Goal: Contribute content: Add original content to the website for others to see

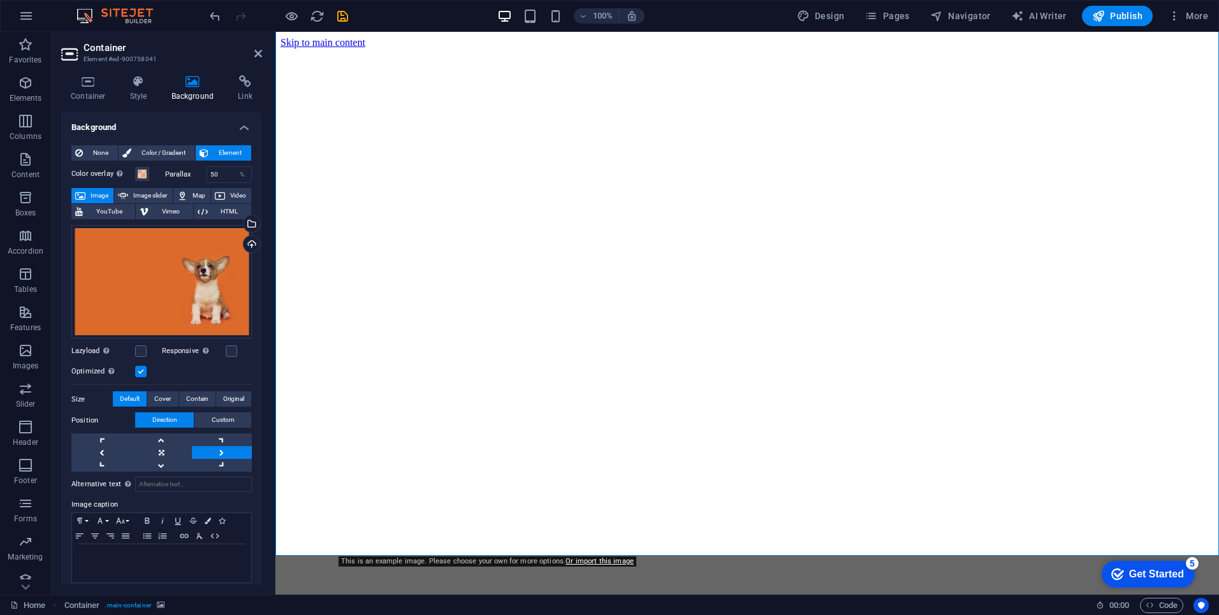
scroll to position [39, 0]
click at [247, 240] on div "Upload" at bounding box center [250, 245] width 19 height 19
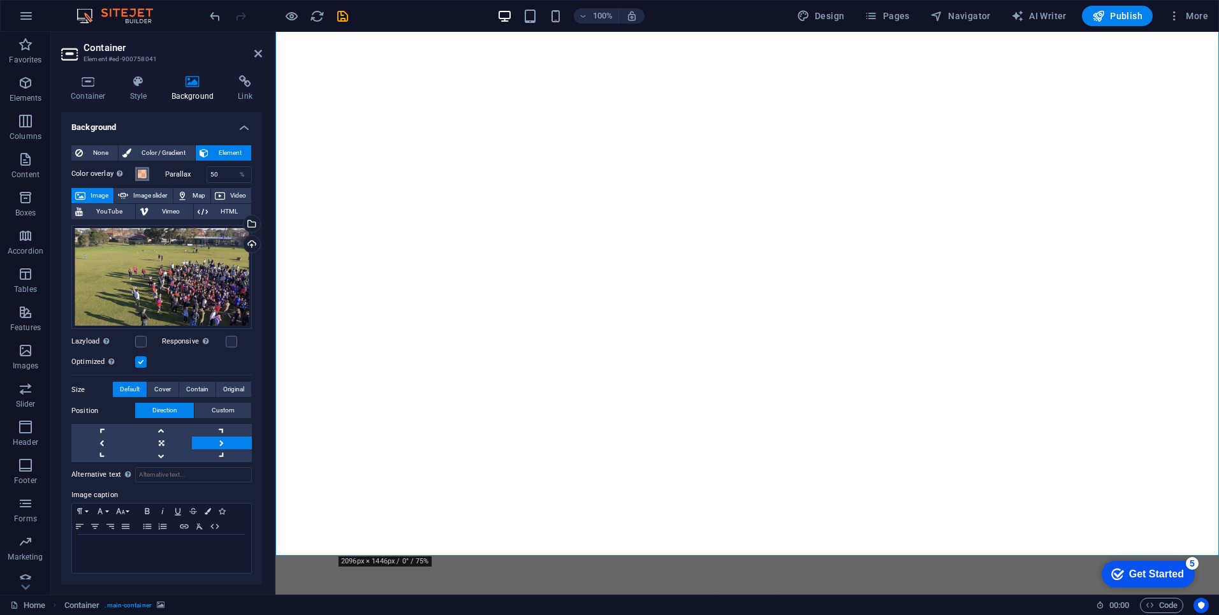
click at [142, 173] on span at bounding box center [142, 174] width 10 height 10
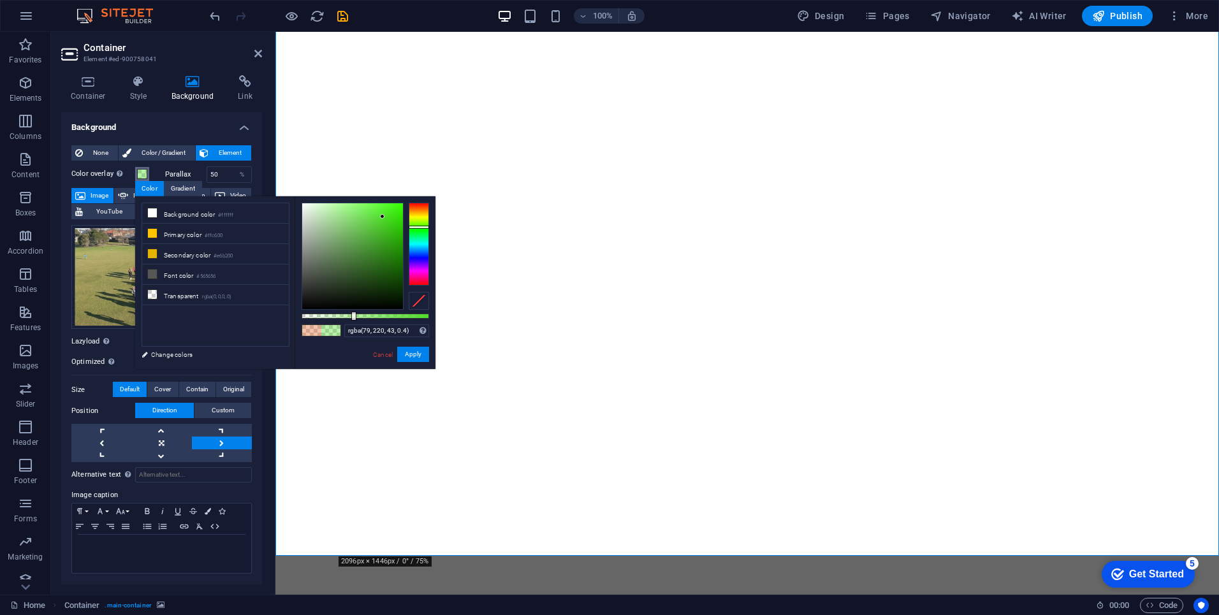
drag, startPoint x: 423, startPoint y: 208, endPoint x: 418, endPoint y: 227, distance: 20.0
click at [418, 227] on div at bounding box center [419, 227] width 20 height 3
drag, startPoint x: 360, startPoint y: 316, endPoint x: 367, endPoint y: 316, distance: 7.0
click at [367, 316] on div at bounding box center [366, 316] width 128 height 5
drag, startPoint x: 383, startPoint y: 217, endPoint x: 380, endPoint y: 281, distance: 63.9
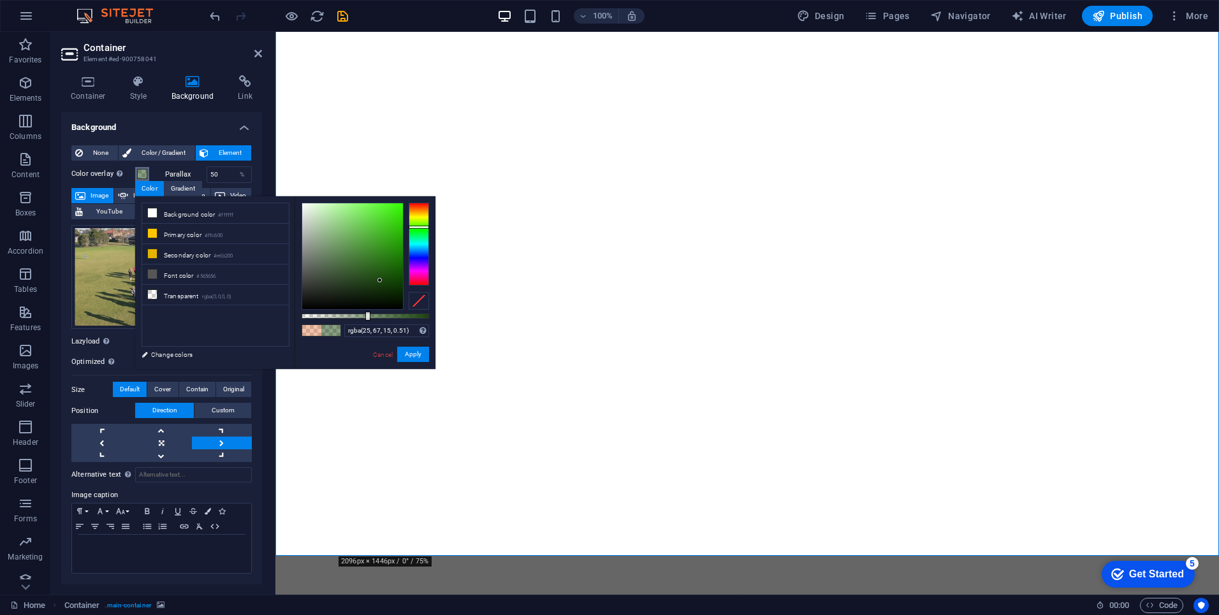
click at [380, 281] on div at bounding box center [380, 280] width 4 height 4
drag, startPoint x: 380, startPoint y: 281, endPoint x: 395, endPoint y: 314, distance: 37.1
click at [395, 310] on div at bounding box center [366, 256] width 128 height 107
drag, startPoint x: 399, startPoint y: 300, endPoint x: 417, endPoint y: 287, distance: 22.5
click at [417, 287] on div at bounding box center [366, 256] width 128 height 107
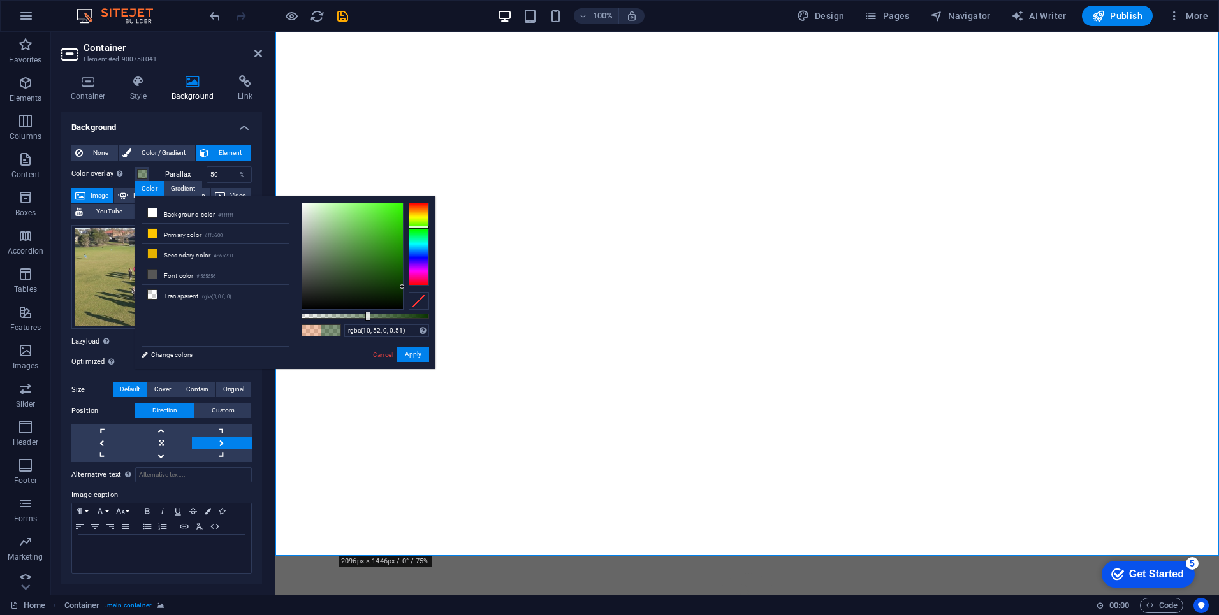
click at [376, 319] on div "rgba(10, 52, 0, 0.51) Supported formats #0852ed rgb(8, 82, 237) rgba(8, 82, 237…" at bounding box center [365, 375] width 141 height 358
type input "rgba(10, 52, 0, 0.72)"
drag, startPoint x: 377, startPoint y: 316, endPoint x: 393, endPoint y: 317, distance: 16.6
click at [393, 317] on div at bounding box center [366, 316] width 128 height 5
click at [419, 358] on button "Apply" at bounding box center [413, 354] width 32 height 15
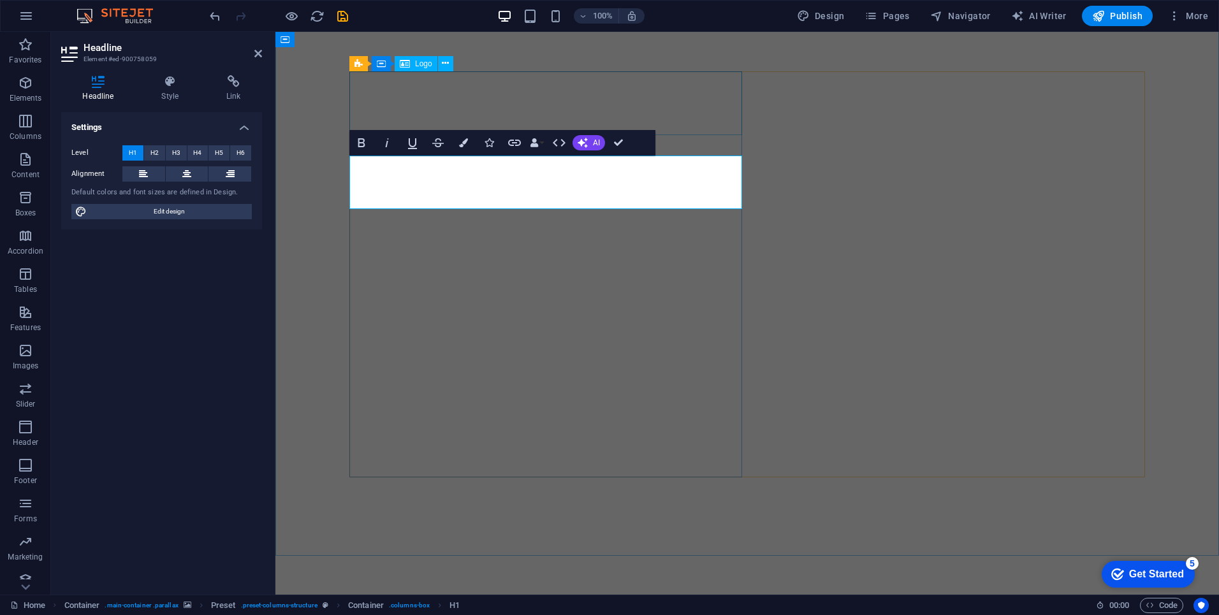
click at [575, 573] on div at bounding box center [748, 606] width 934 height 66
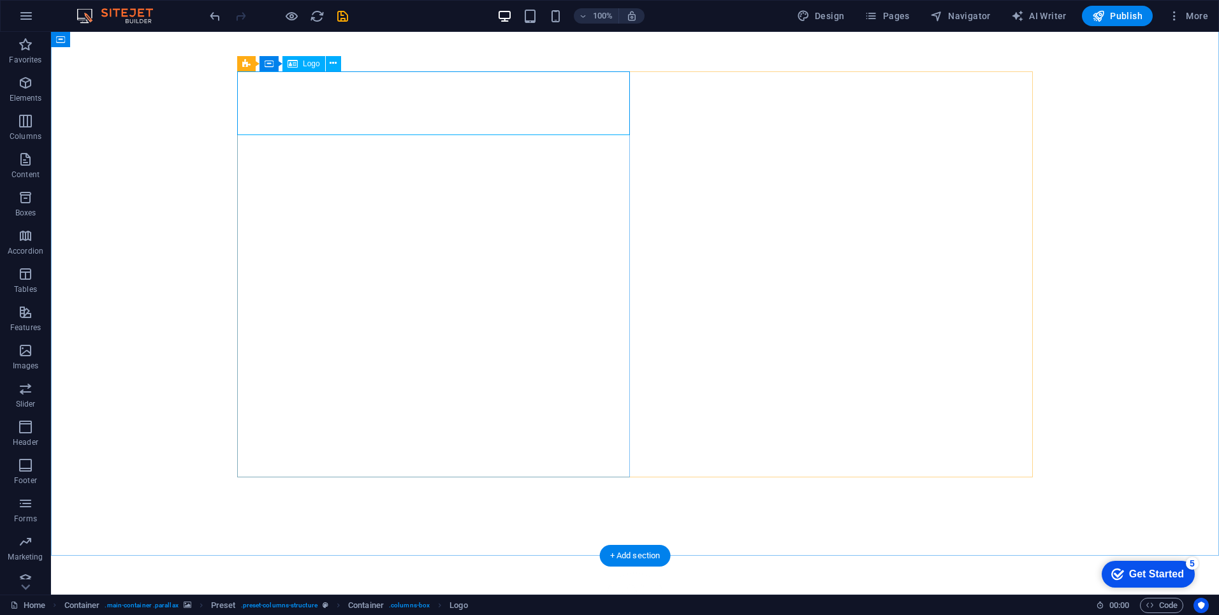
click at [456, 573] on div at bounding box center [635, 606] width 1158 height 66
click at [307, 66] on span "Logo" at bounding box center [311, 64] width 17 height 8
click at [334, 64] on icon at bounding box center [333, 63] width 7 height 13
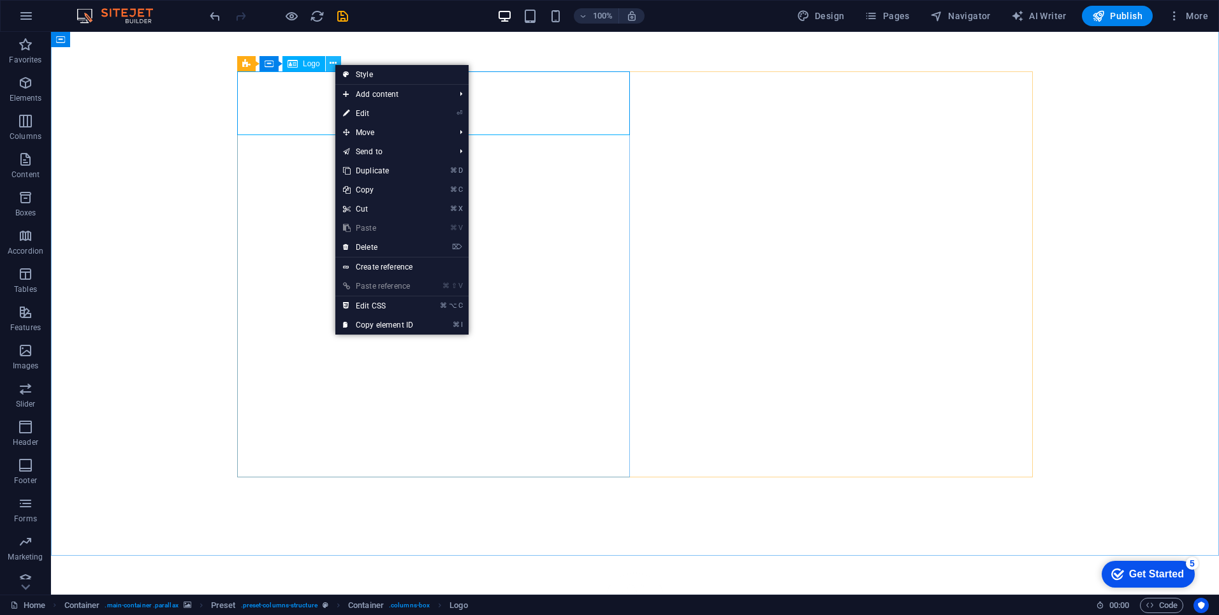
click at [334, 64] on icon at bounding box center [333, 63] width 7 height 13
click at [292, 65] on icon at bounding box center [293, 63] width 10 height 15
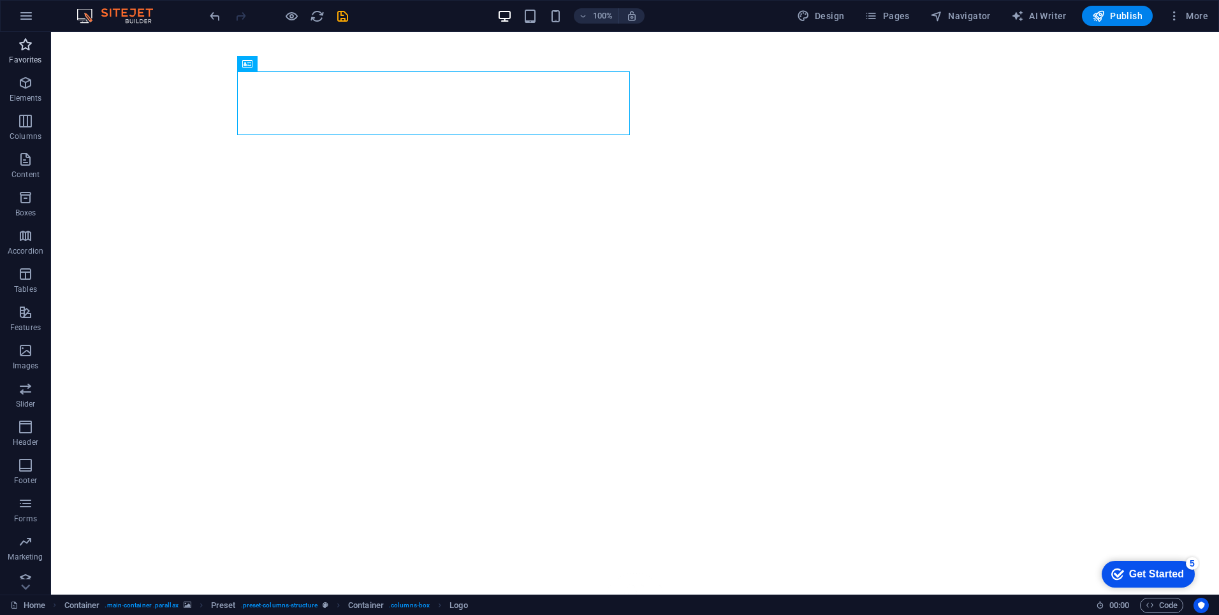
click at [24, 45] on icon "button" at bounding box center [25, 44] width 15 height 15
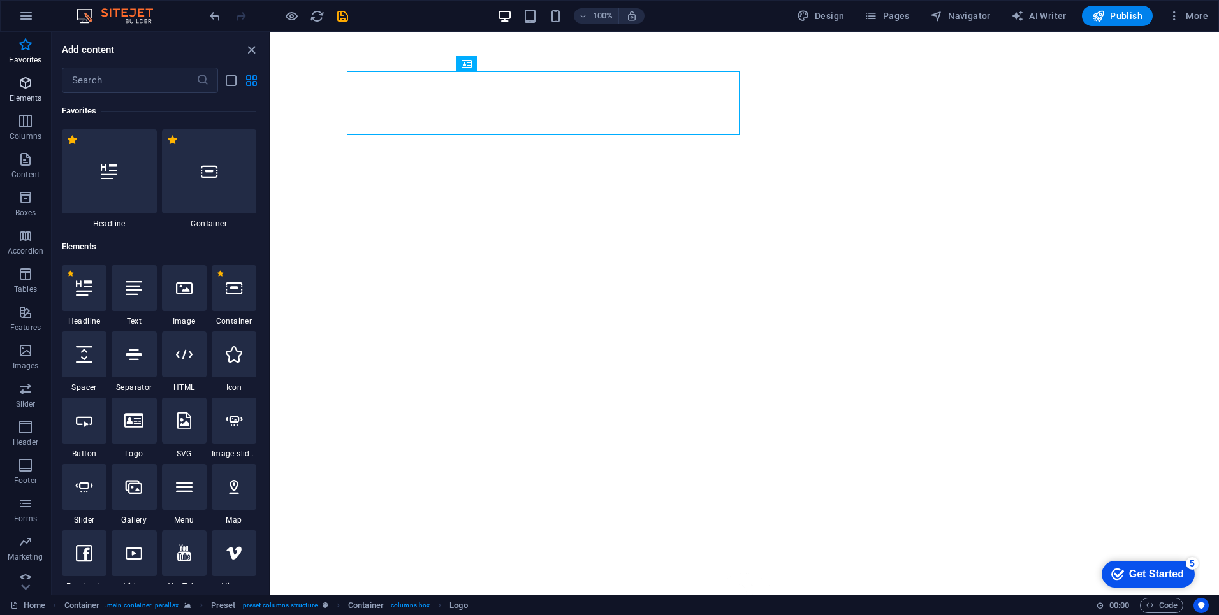
click at [28, 84] on icon "button" at bounding box center [25, 82] width 15 height 15
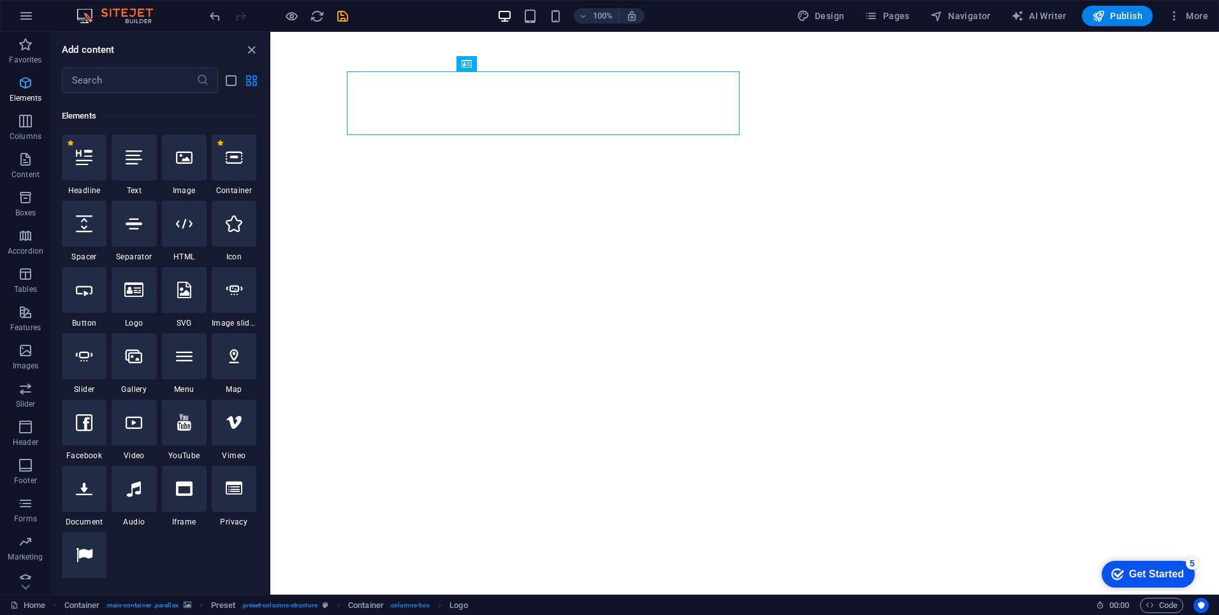
scroll to position [136, 0]
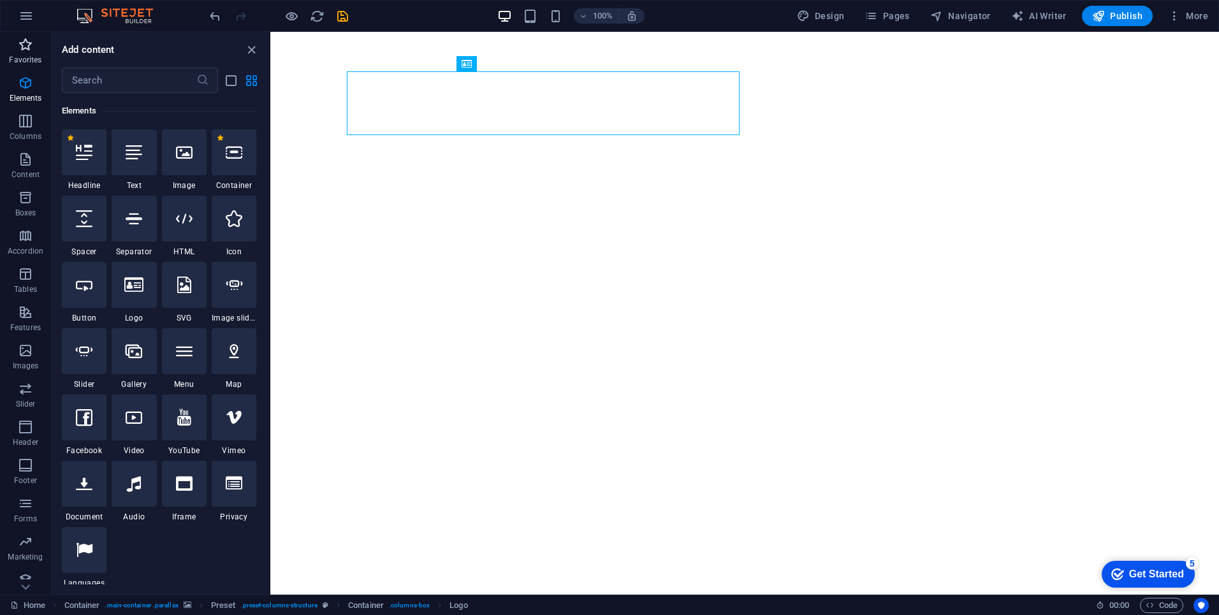
click at [20, 38] on icon "button" at bounding box center [25, 44] width 15 height 15
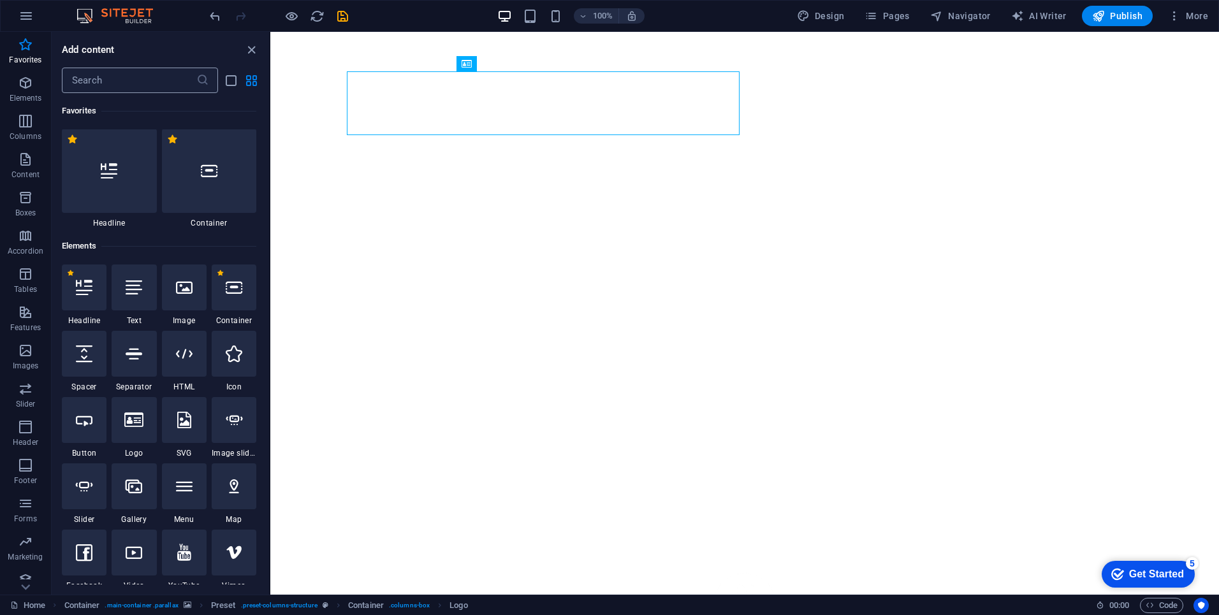
scroll to position [0, 0]
click at [121, 80] on input "text" at bounding box center [129, 81] width 135 height 26
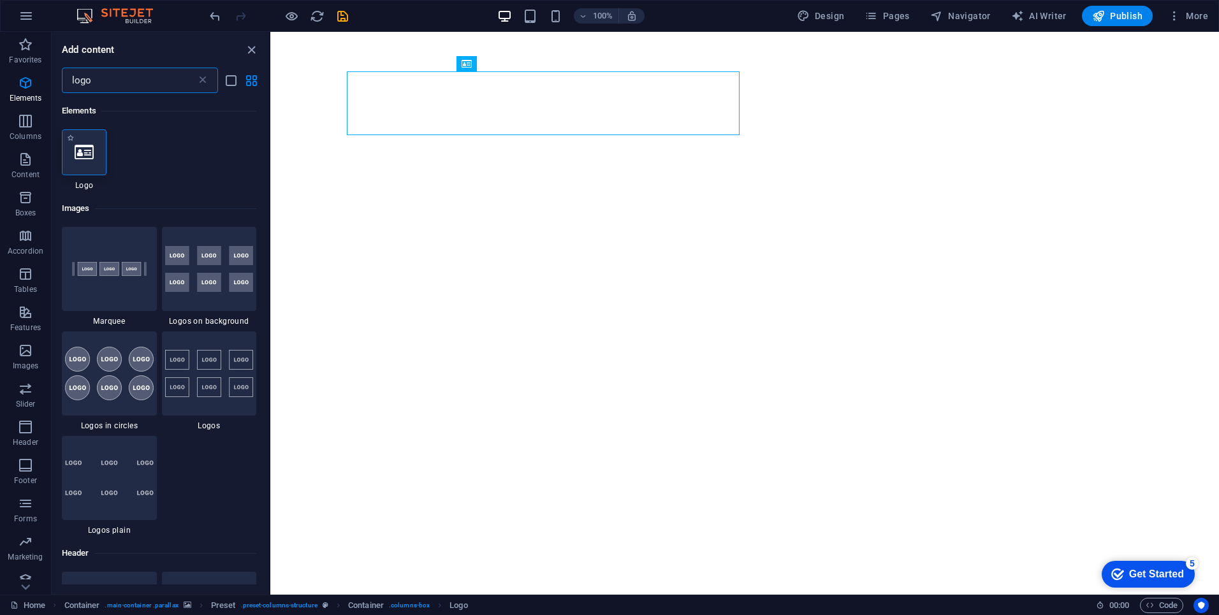
type input "logo"
click at [92, 161] on div at bounding box center [84, 152] width 45 height 46
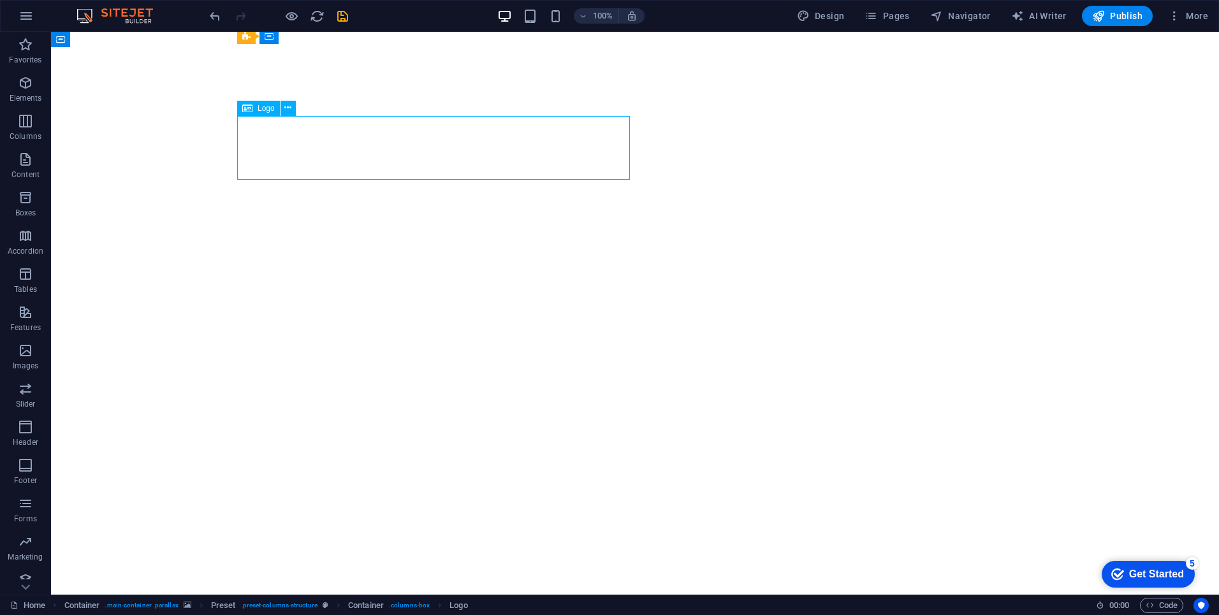
click at [267, 107] on span "Logo" at bounding box center [266, 109] width 17 height 8
click at [289, 108] on icon at bounding box center [287, 107] width 7 height 13
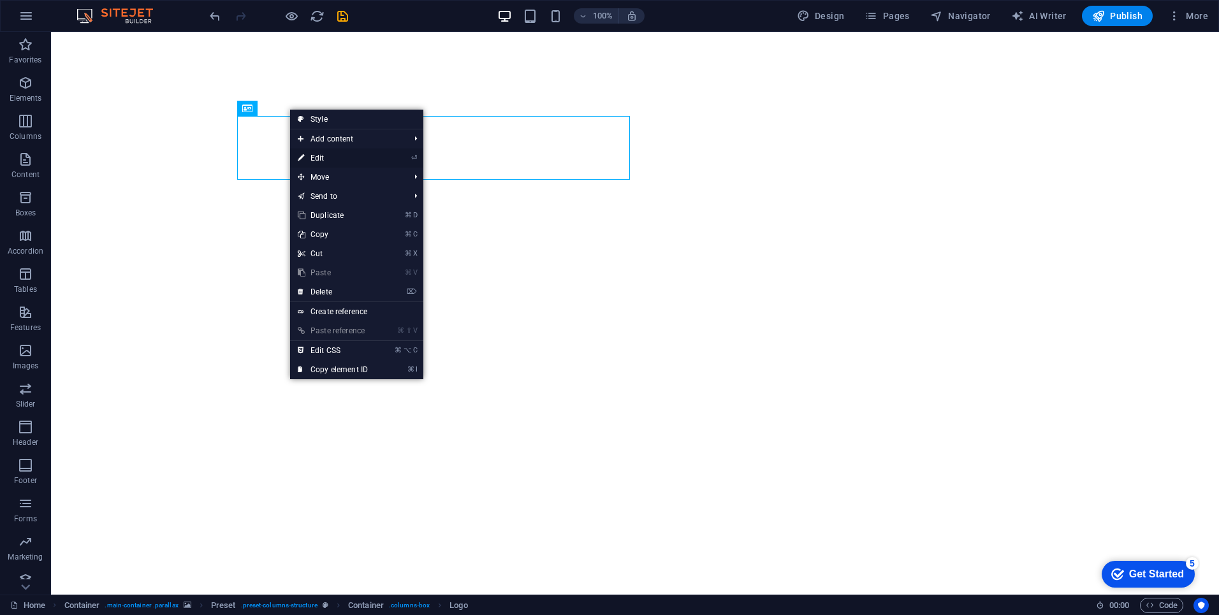
click at [321, 158] on link "⏎ Edit" at bounding box center [332, 158] width 85 height 19
select select "px"
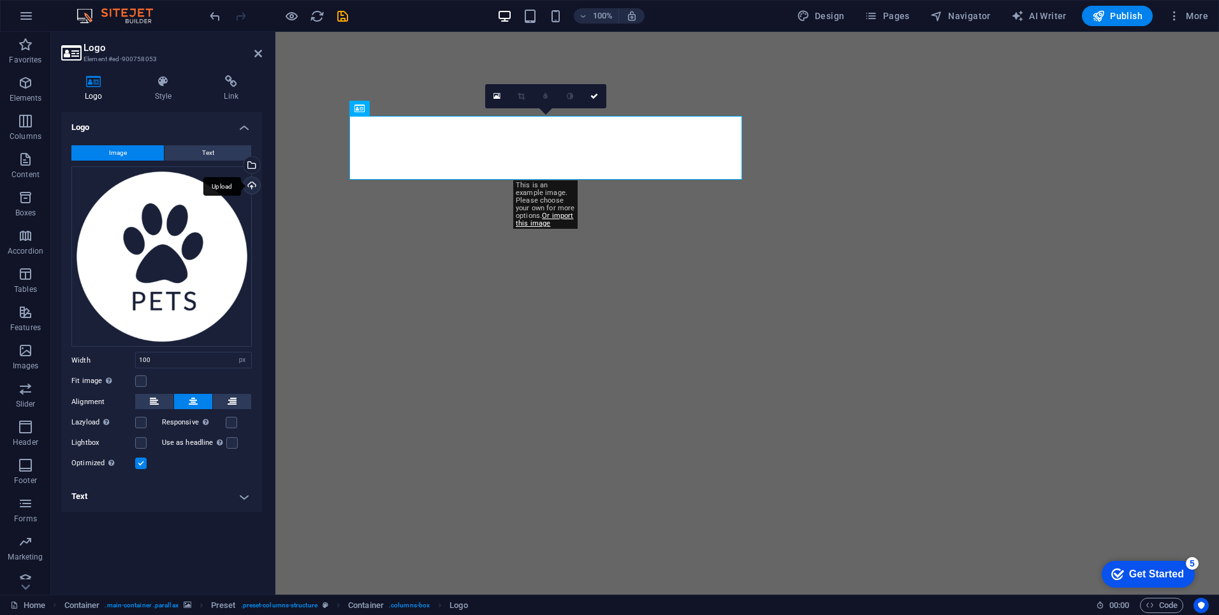
click at [251, 187] on div "Upload" at bounding box center [250, 186] width 19 height 19
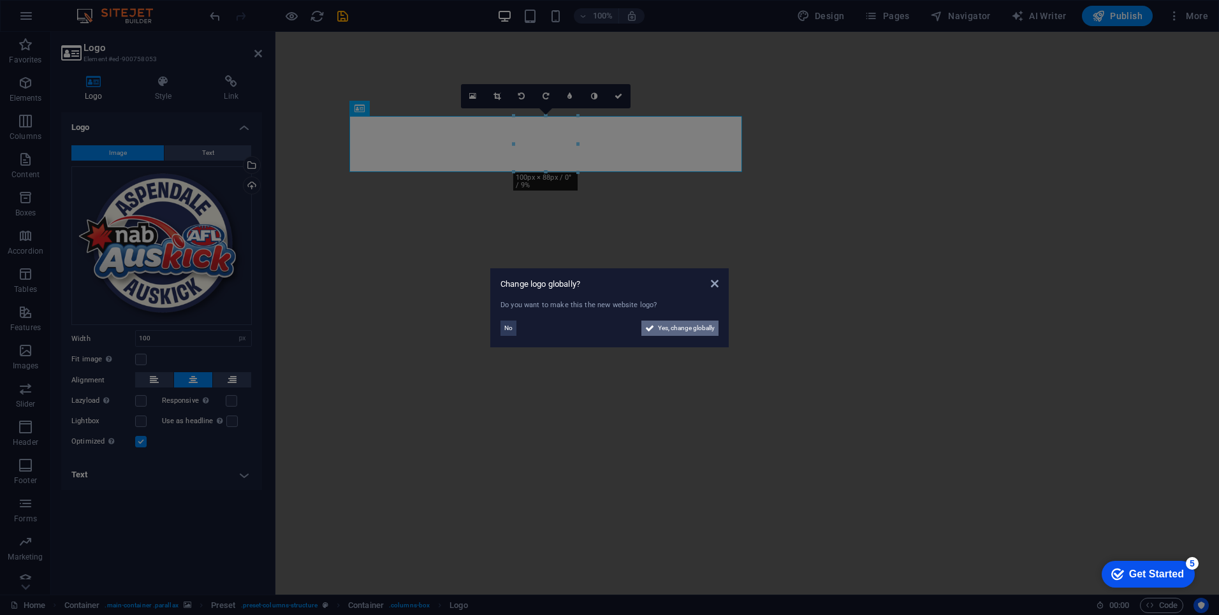
click at [691, 328] on span "Yes, change globally" at bounding box center [686, 328] width 57 height 15
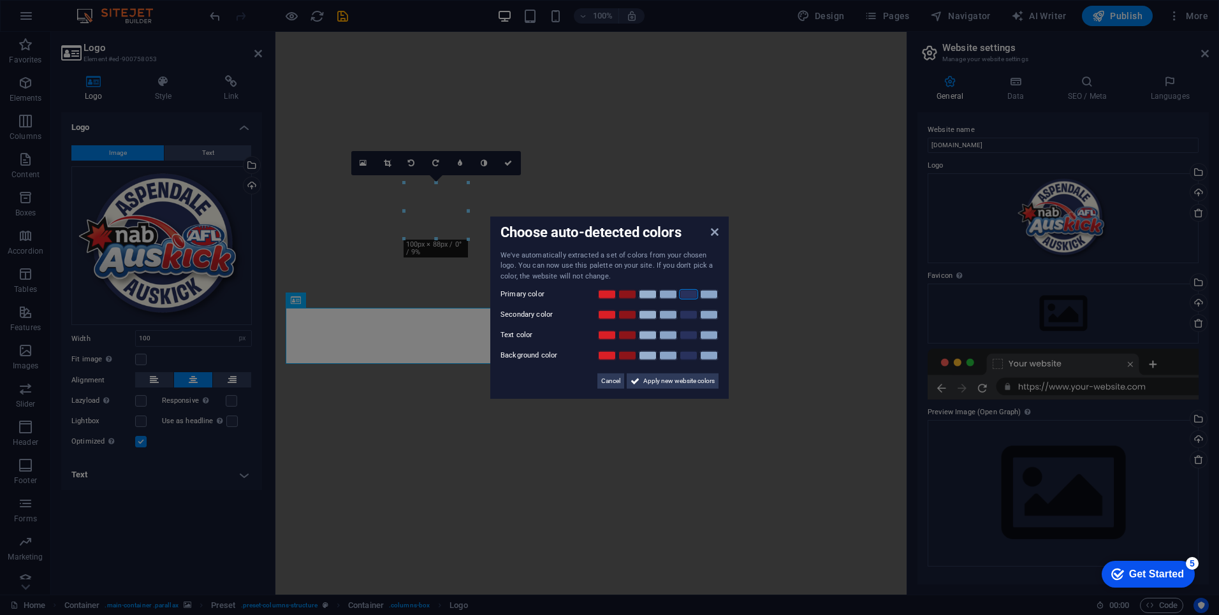
click at [694, 293] on link at bounding box center [688, 295] width 19 height 10
click at [605, 314] on link at bounding box center [607, 315] width 19 height 10
click at [650, 335] on link at bounding box center [647, 335] width 19 height 10
click at [687, 355] on link at bounding box center [688, 356] width 19 height 10
click at [625, 356] on link at bounding box center [627, 356] width 19 height 10
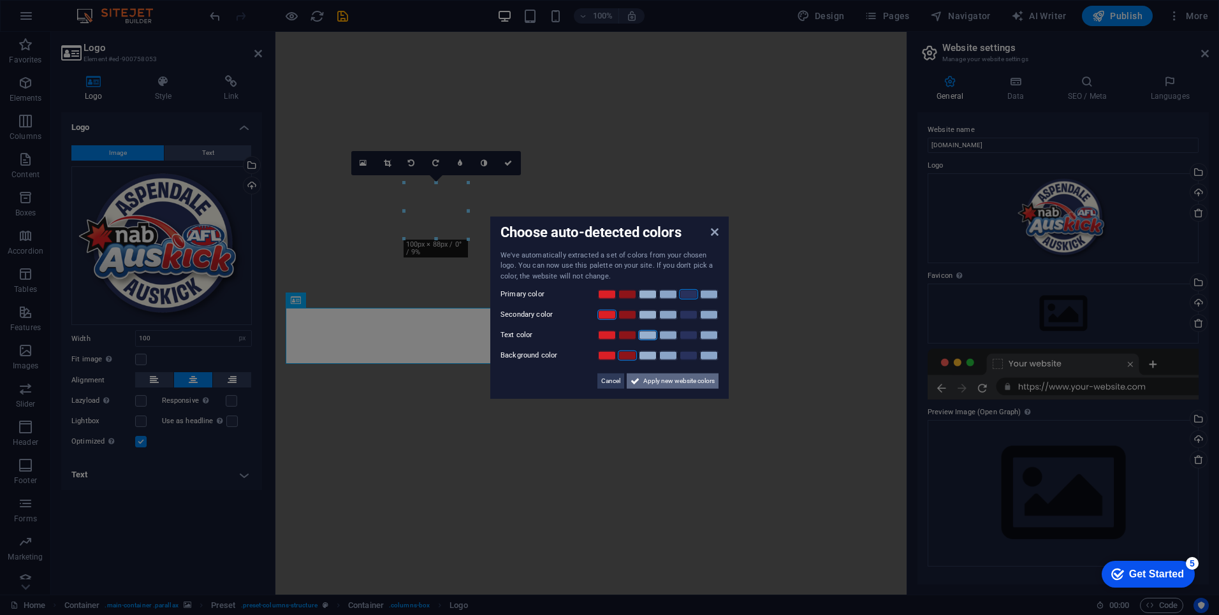
click at [682, 385] on span "Apply new website colors" at bounding box center [678, 381] width 71 height 15
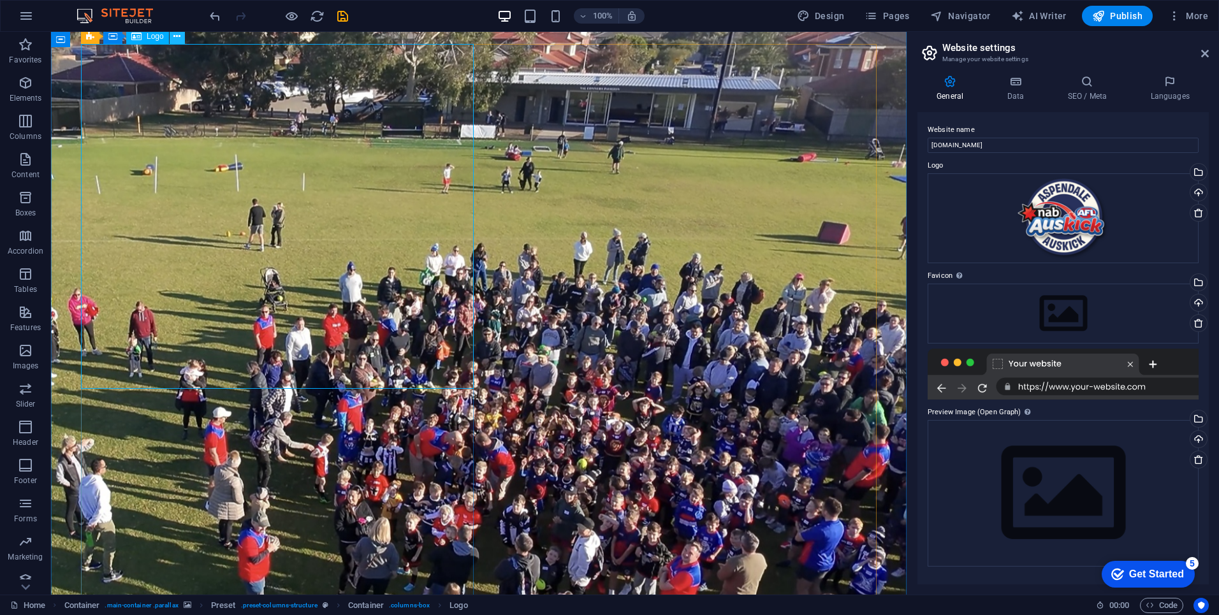
click at [176, 38] on icon at bounding box center [176, 36] width 7 height 13
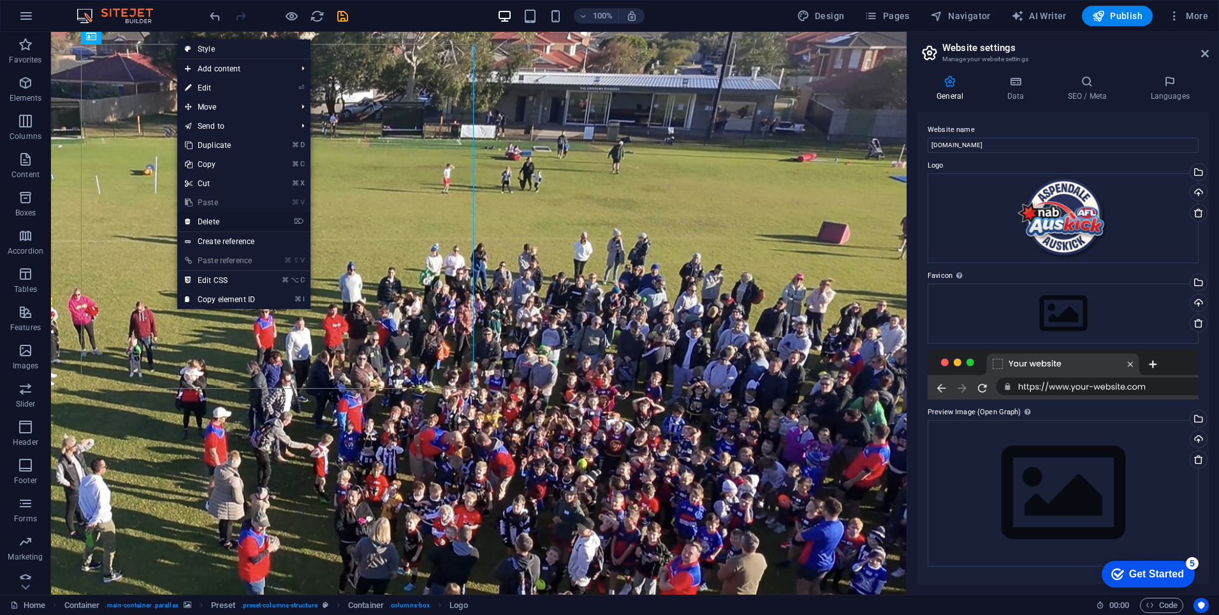
click at [216, 221] on link "⌦ Delete" at bounding box center [219, 221] width 85 height 19
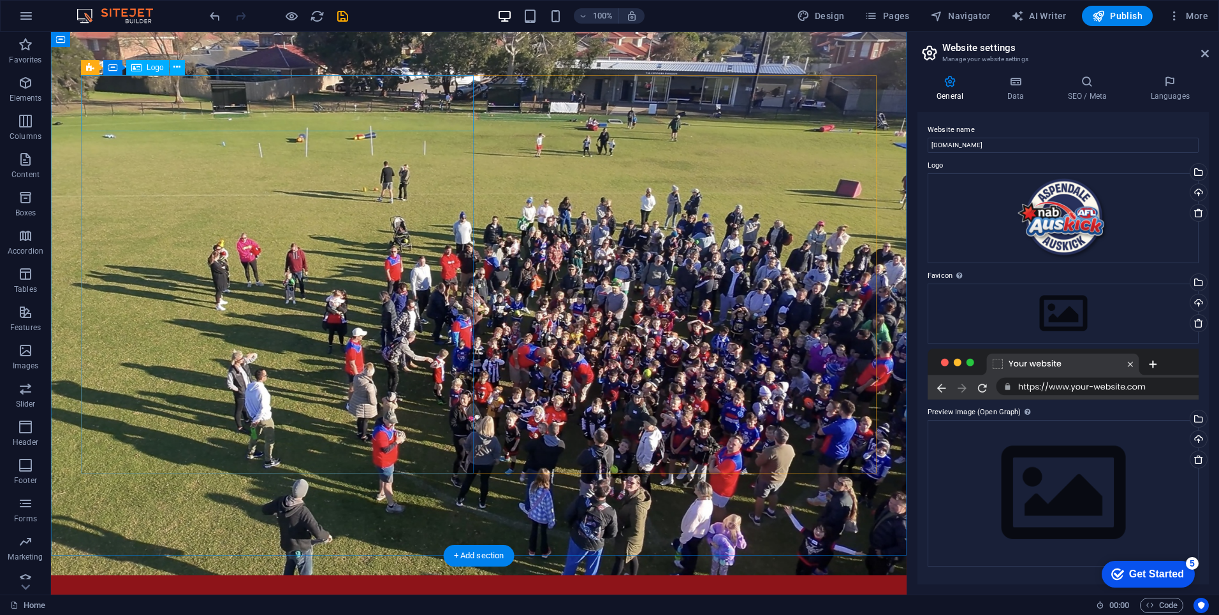
click at [175, 66] on icon at bounding box center [176, 67] width 7 height 13
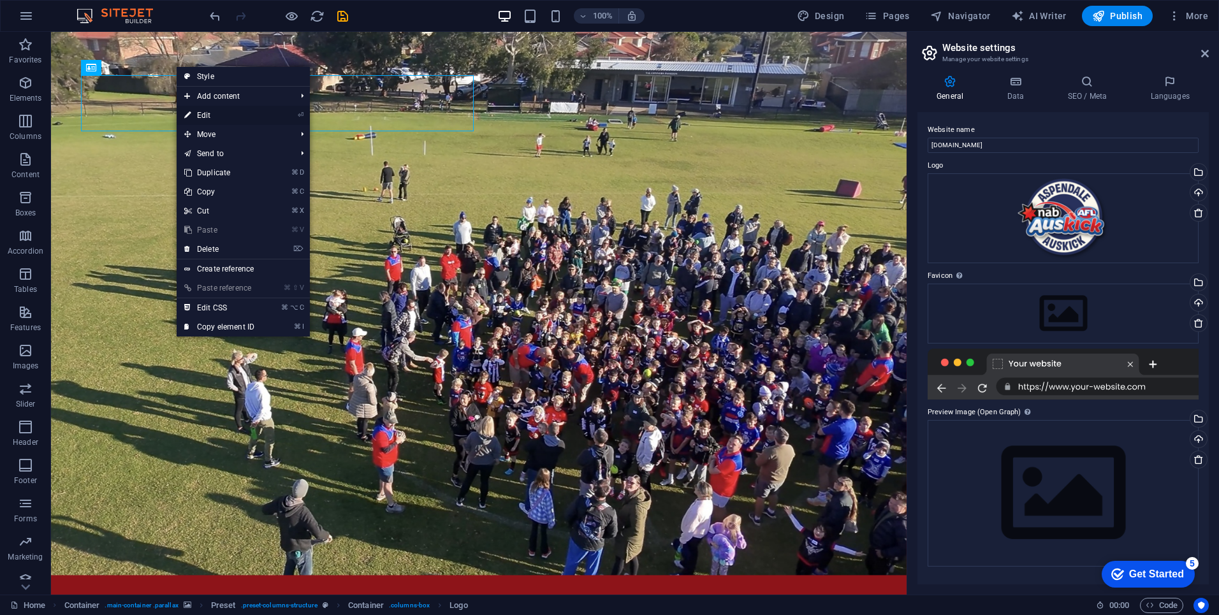
click at [231, 114] on link "⏎ Edit" at bounding box center [219, 115] width 85 height 19
select select "px"
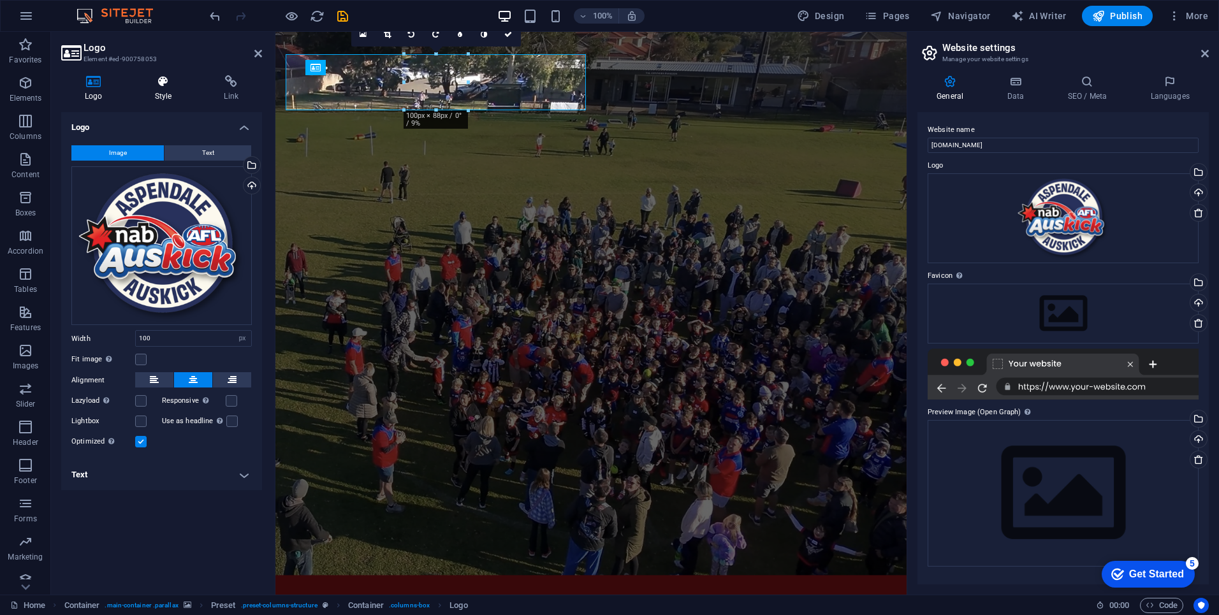
click at [166, 96] on h4 "Style" at bounding box center [166, 88] width 70 height 27
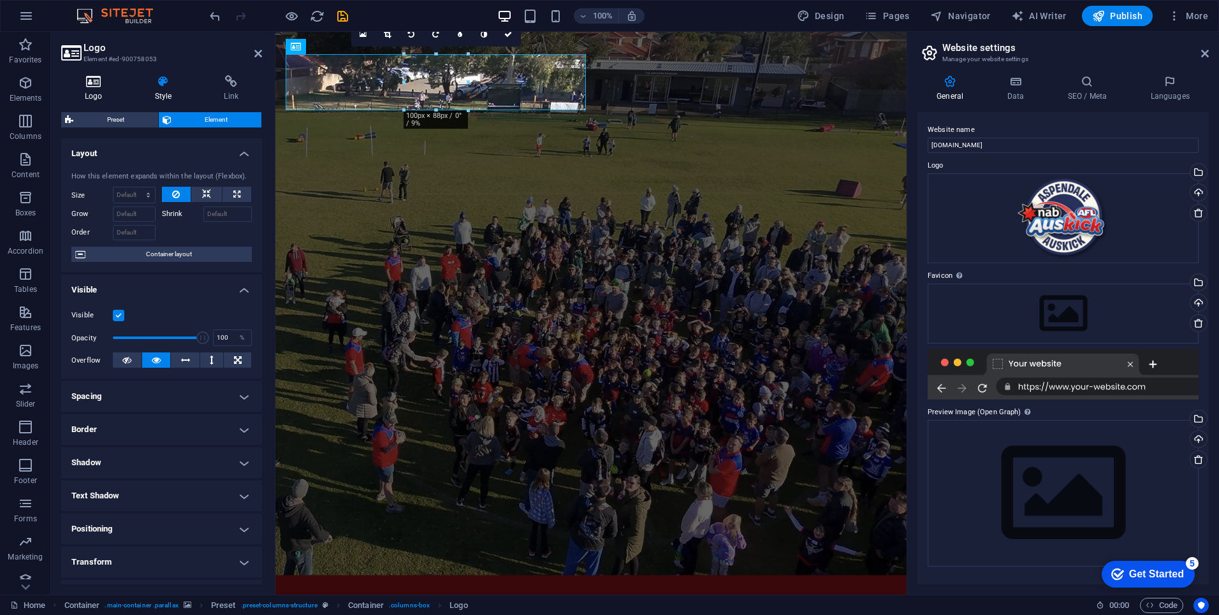
click at [92, 85] on icon at bounding box center [93, 81] width 65 height 13
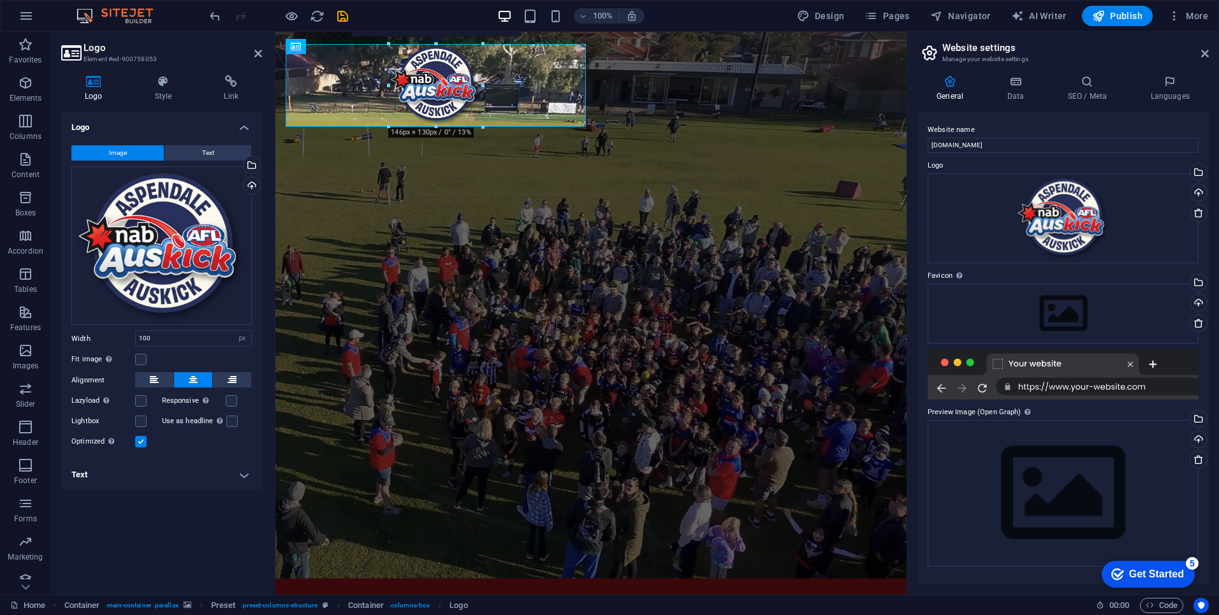
drag, startPoint x: 437, startPoint y: 111, endPoint x: 436, endPoint y: 139, distance: 28.1
type input "143"
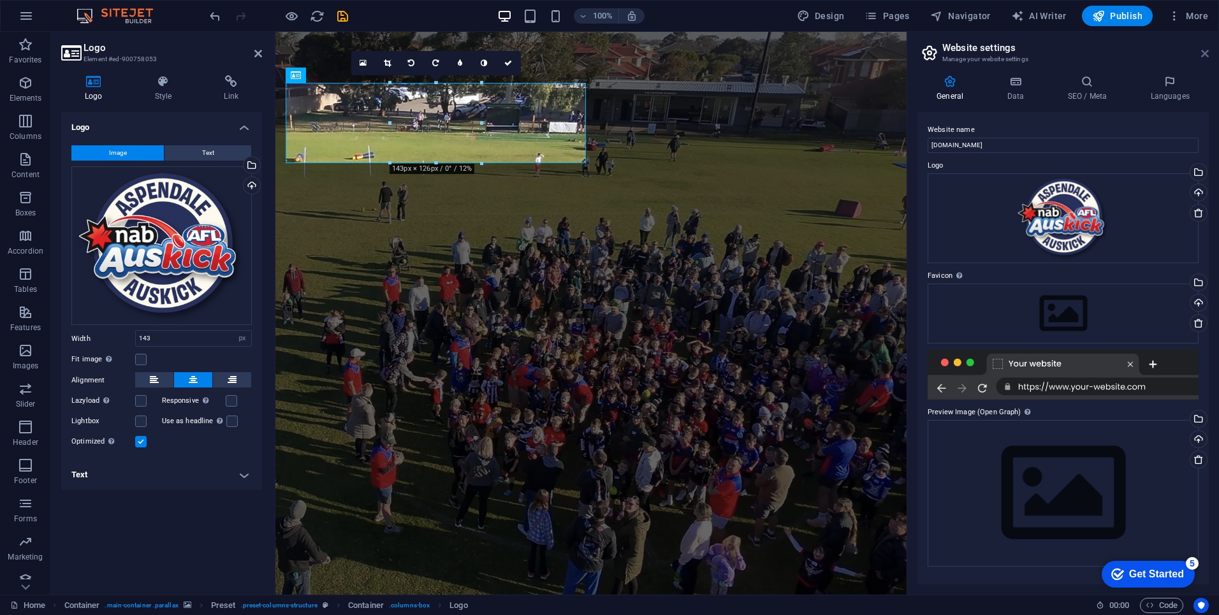
click at [1205, 54] on icon at bounding box center [1205, 53] width 8 height 10
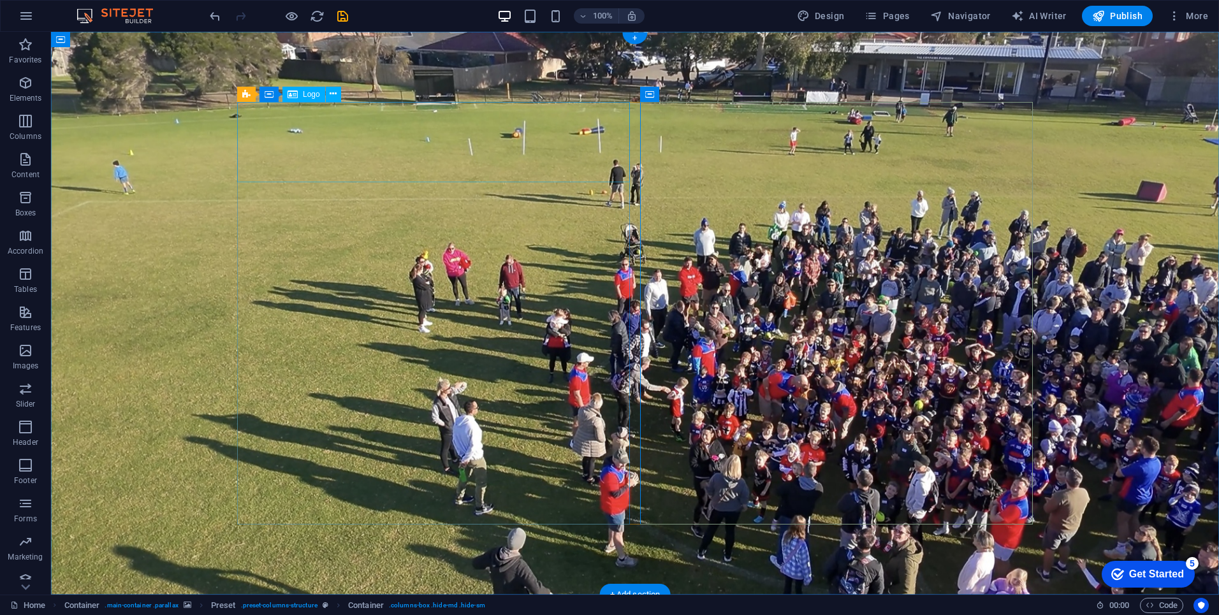
click at [263, 93] on span "Preset" at bounding box center [267, 95] width 22 height 8
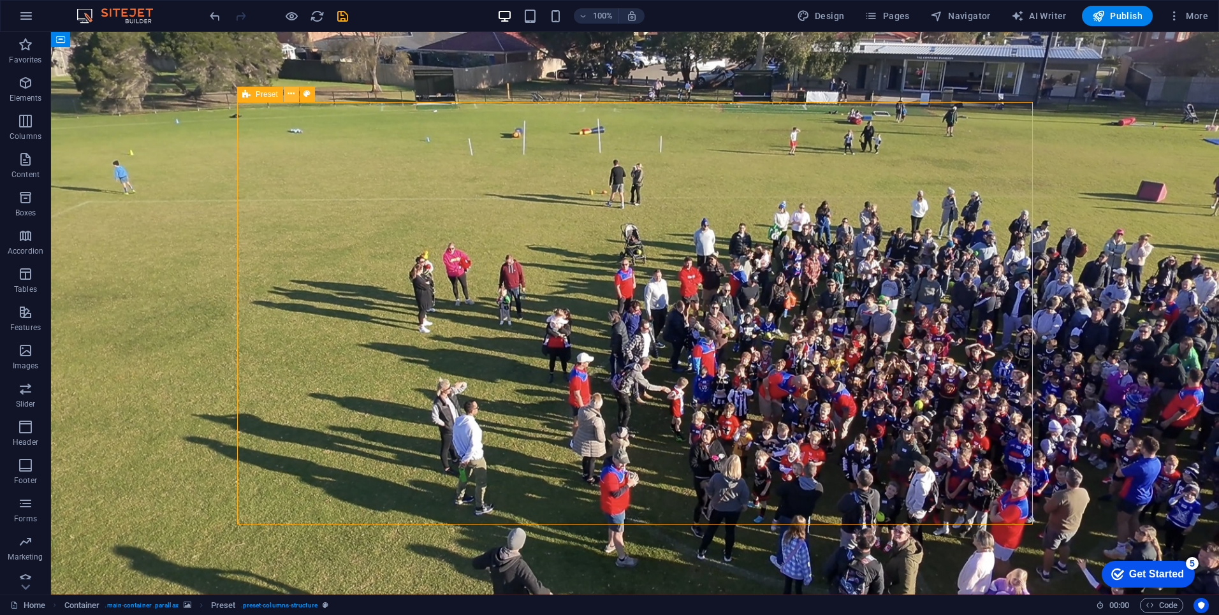
click at [292, 97] on icon at bounding box center [291, 93] width 7 height 13
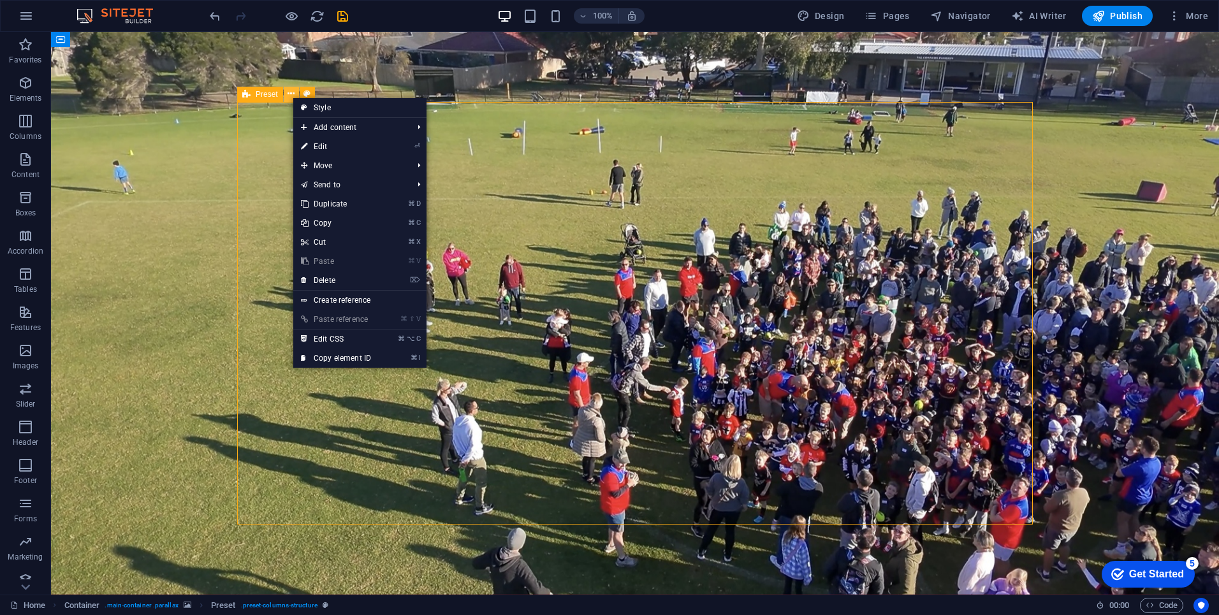
click at [291, 96] on icon at bounding box center [291, 93] width 7 height 13
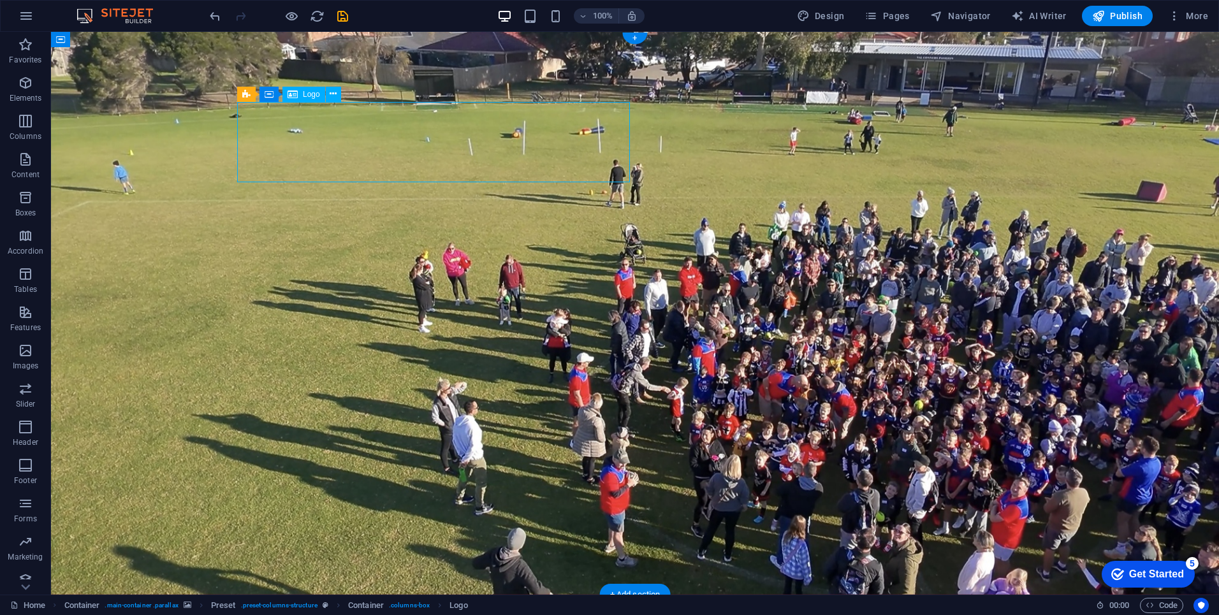
click at [337, 97] on button at bounding box center [333, 94] width 15 height 15
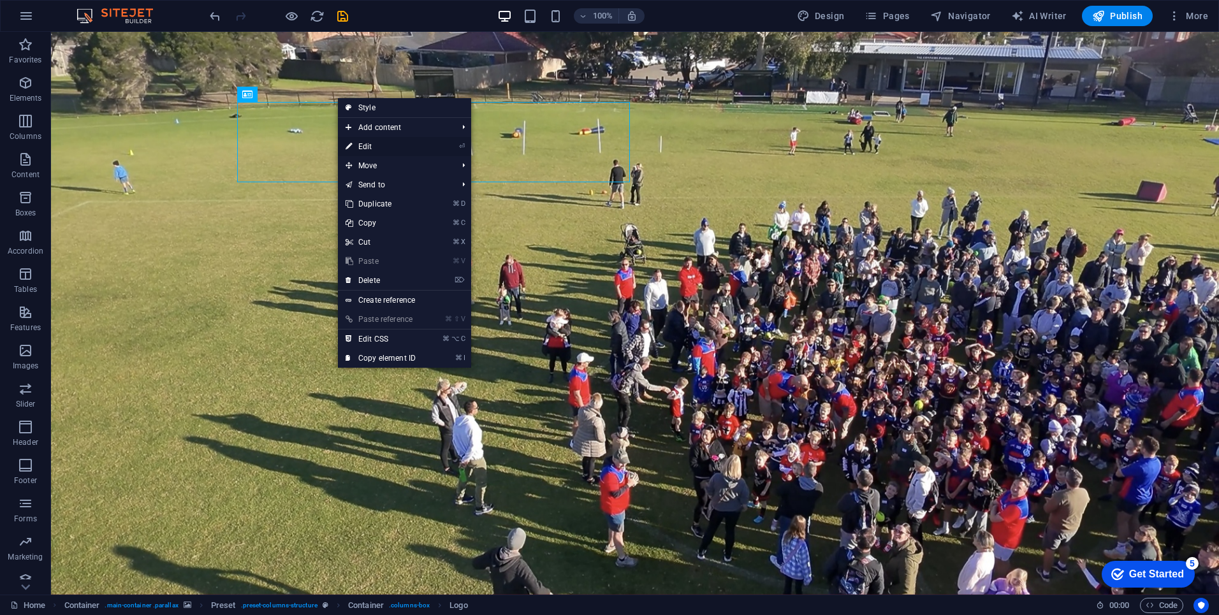
click at [386, 145] on link "⏎ Edit" at bounding box center [380, 146] width 85 height 19
select select "px"
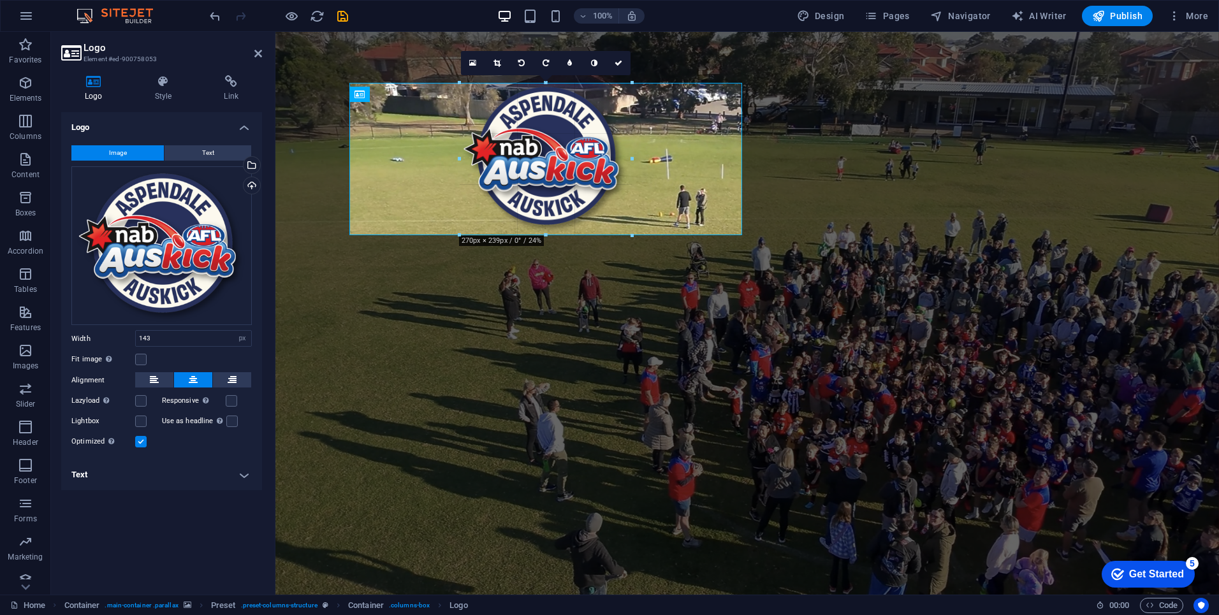
drag, startPoint x: 592, startPoint y: 184, endPoint x: 658, endPoint y: 256, distance: 97.6
type input "270"
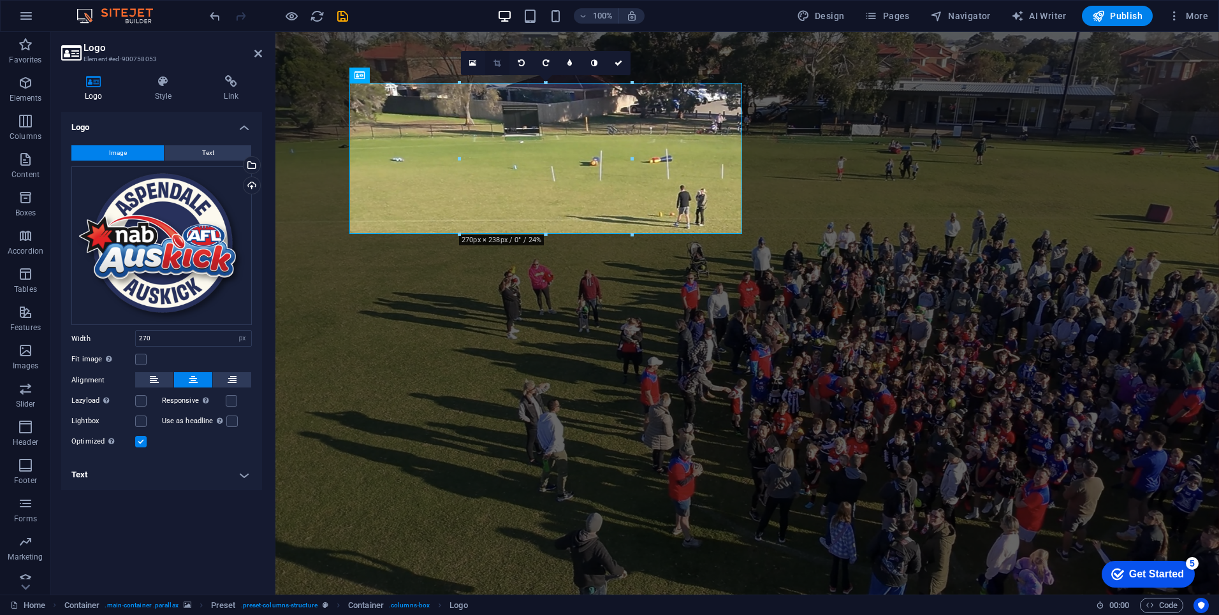
click at [499, 61] on icon at bounding box center [497, 63] width 7 height 8
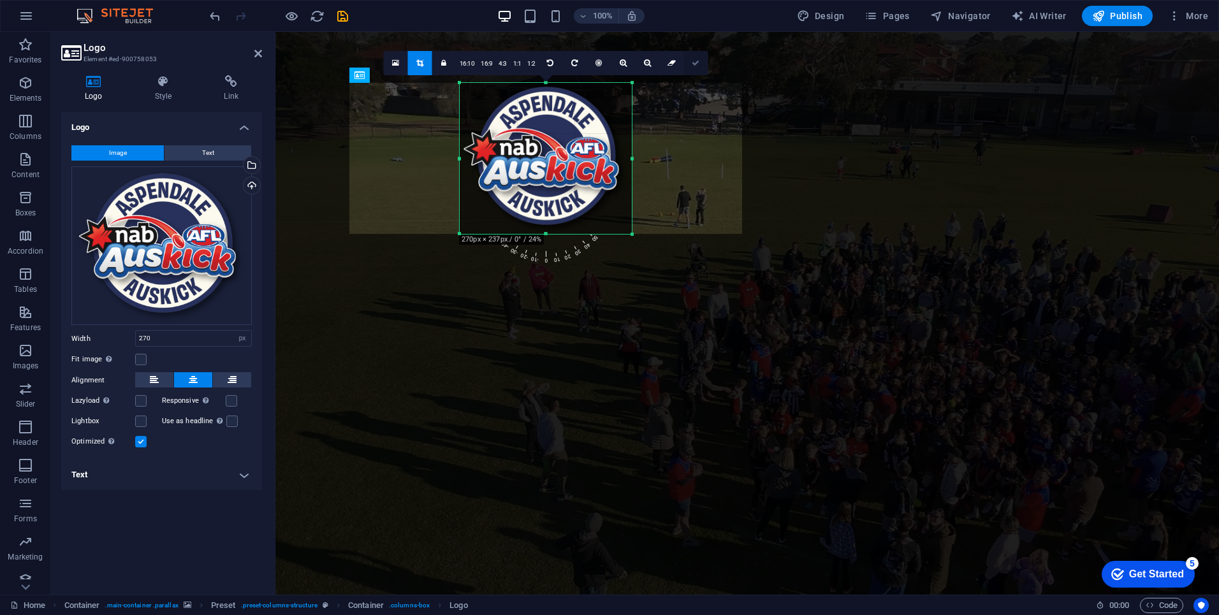
click at [692, 61] on icon at bounding box center [696, 63] width 8 height 8
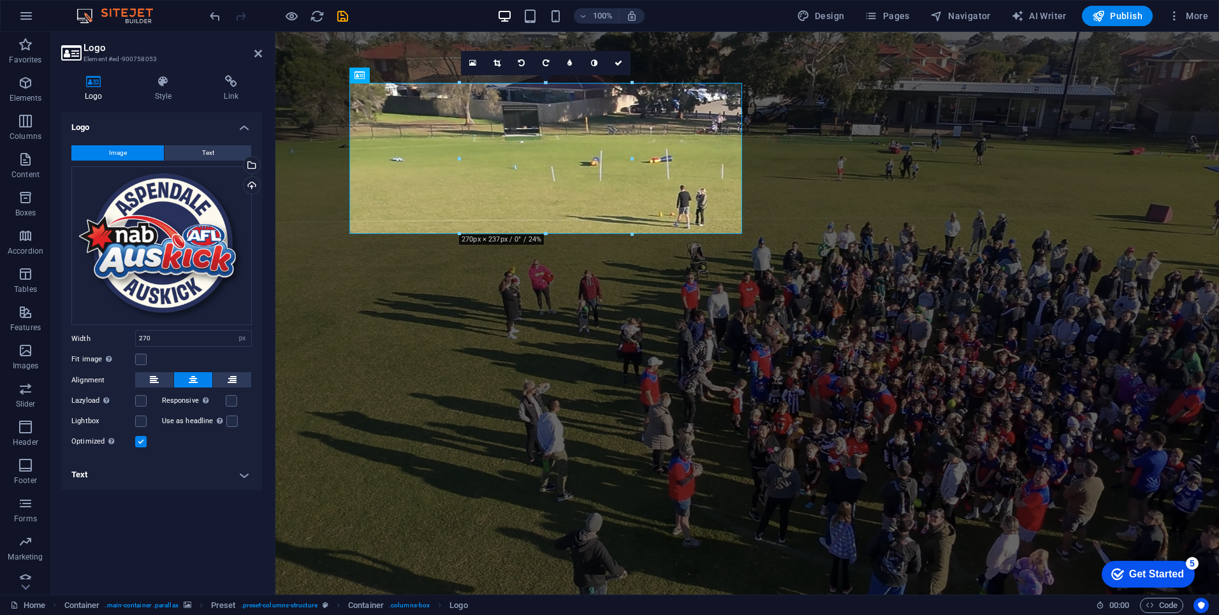
click at [726, 51] on figure at bounding box center [748, 322] width 944 height 580
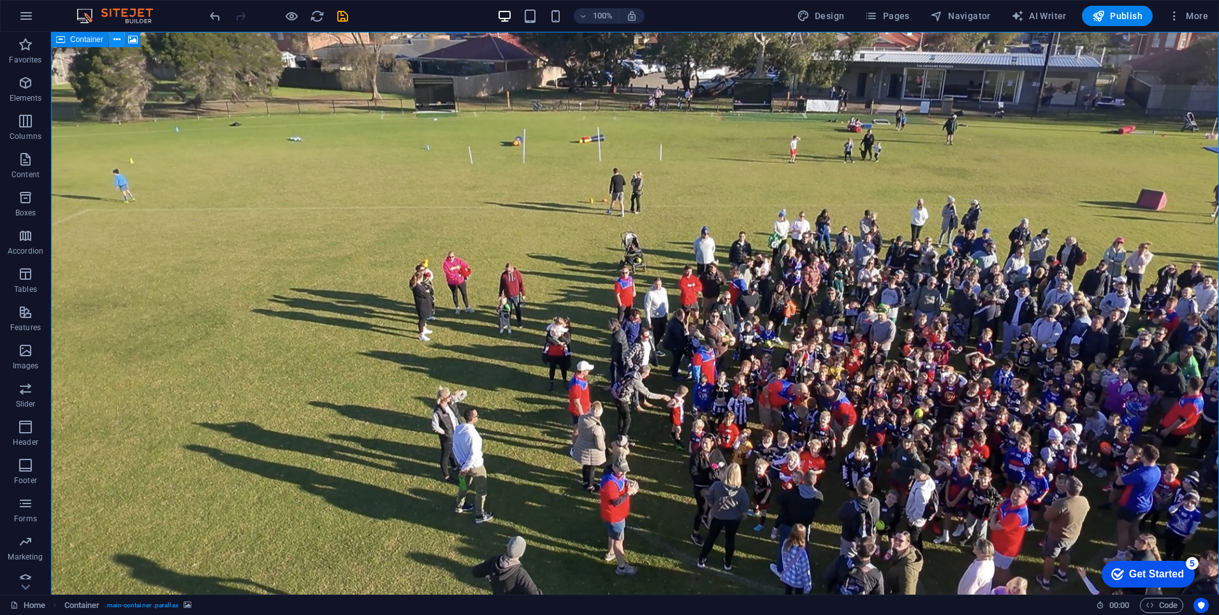
click at [115, 40] on icon at bounding box center [117, 39] width 7 height 13
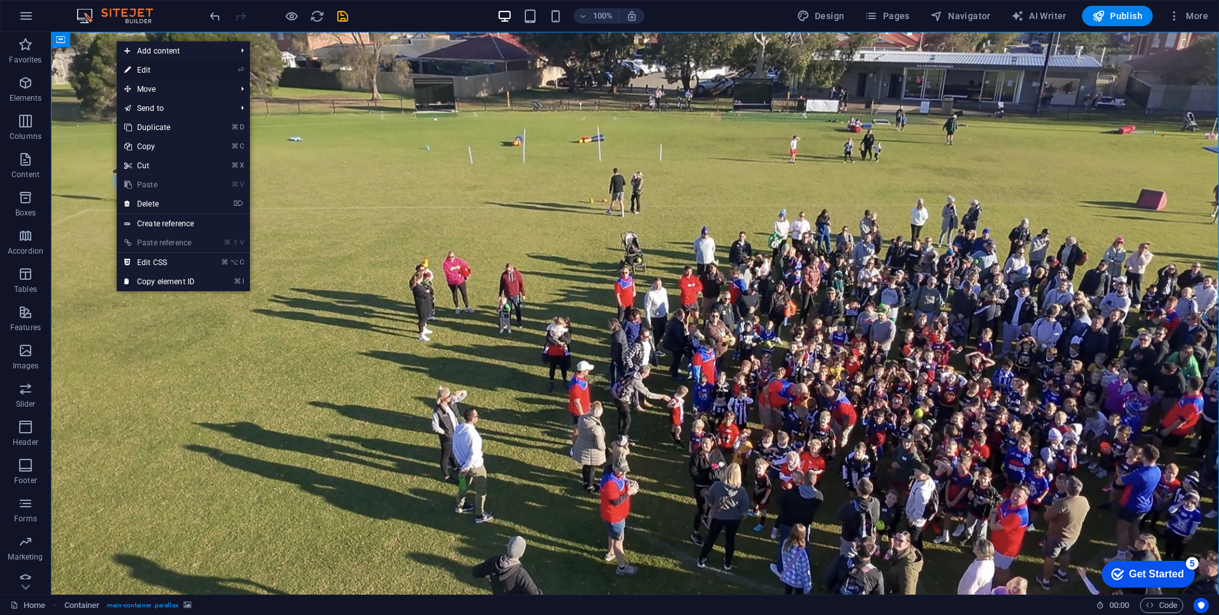
click at [151, 69] on link "⏎ Edit" at bounding box center [159, 70] width 85 height 19
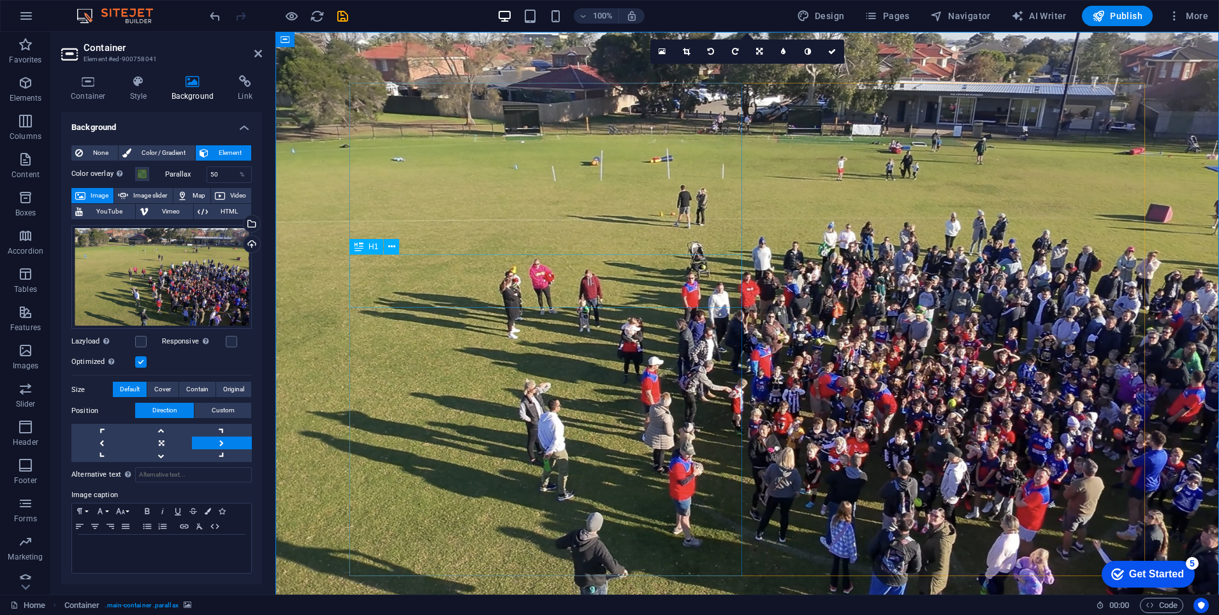
click at [393, 246] on icon at bounding box center [391, 246] width 7 height 13
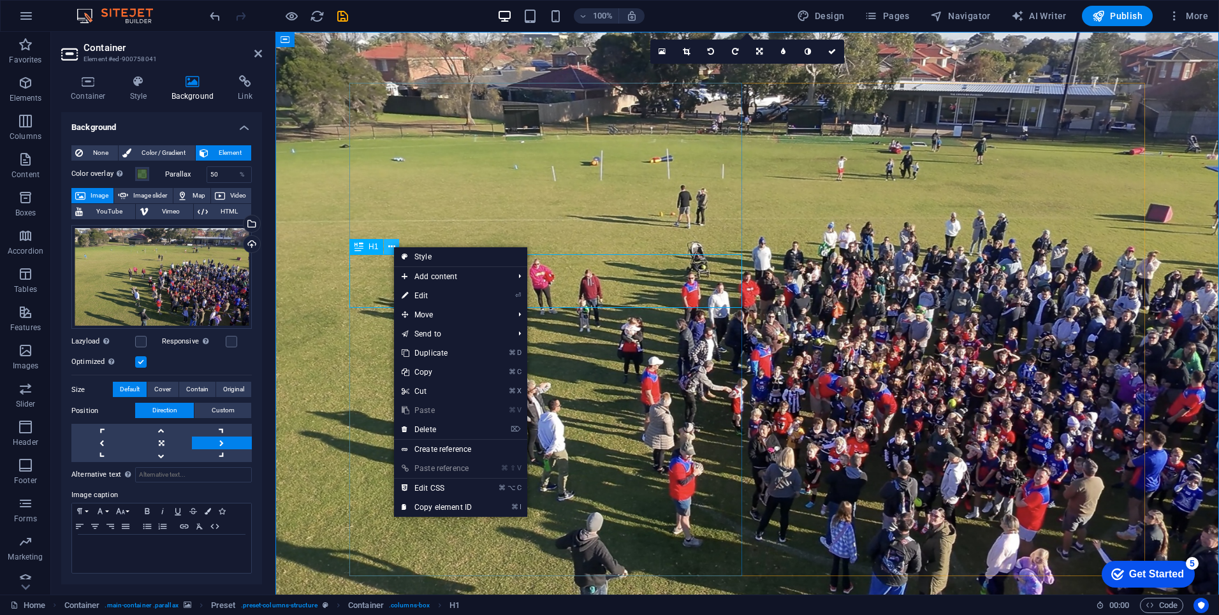
click at [393, 246] on icon at bounding box center [391, 246] width 7 height 13
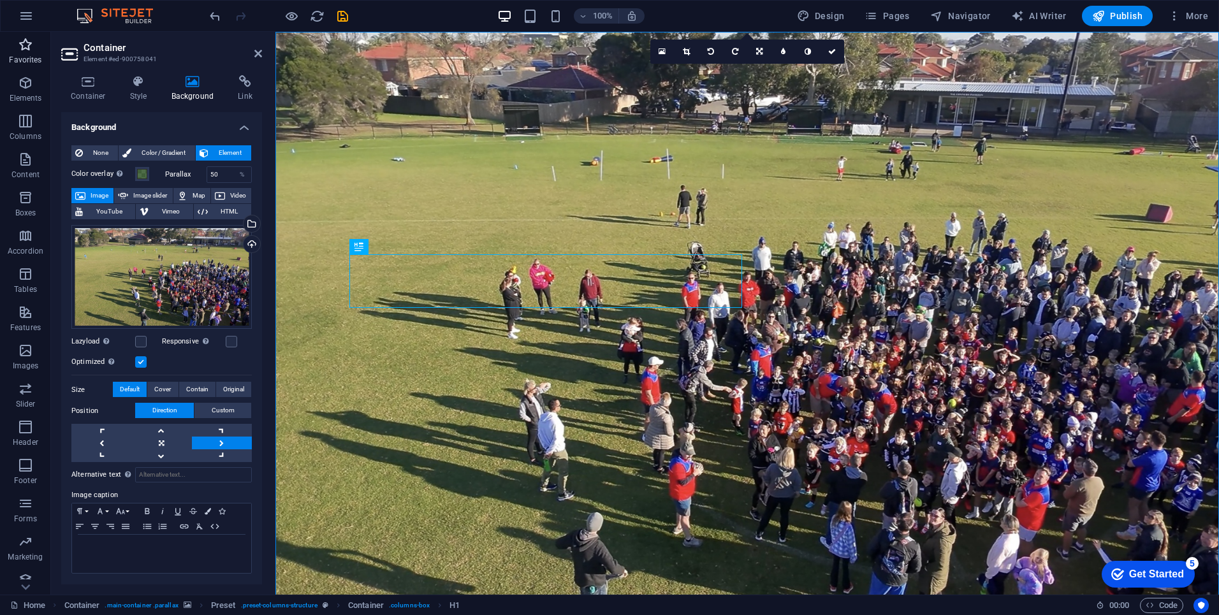
click at [26, 51] on icon "button" at bounding box center [25, 44] width 15 height 15
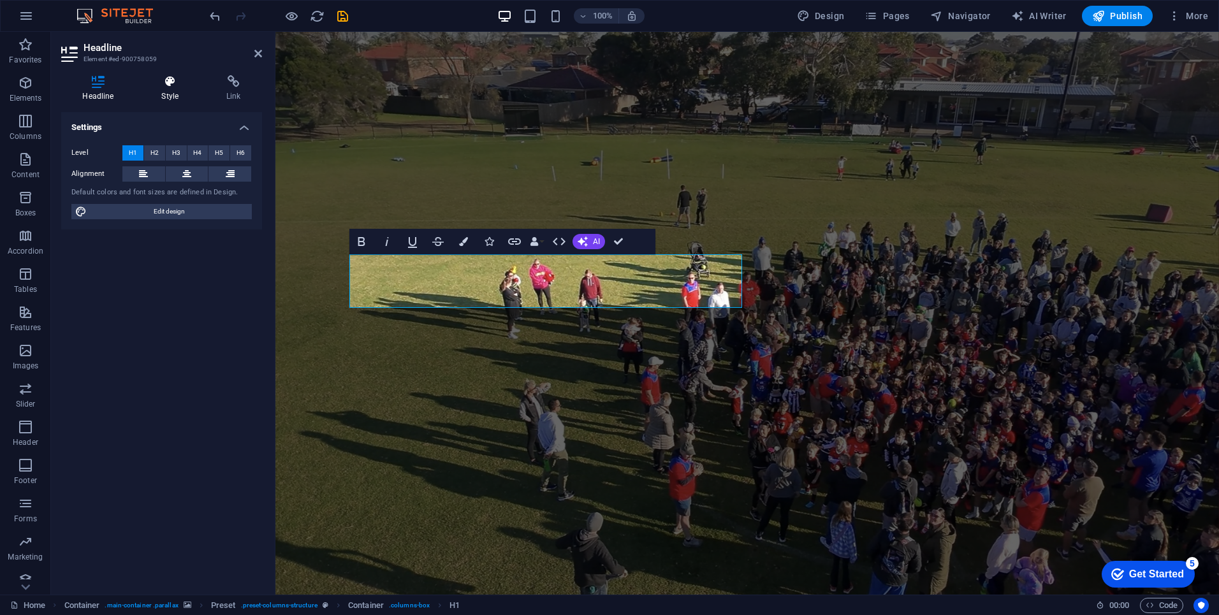
click at [171, 83] on icon at bounding box center [170, 81] width 60 height 13
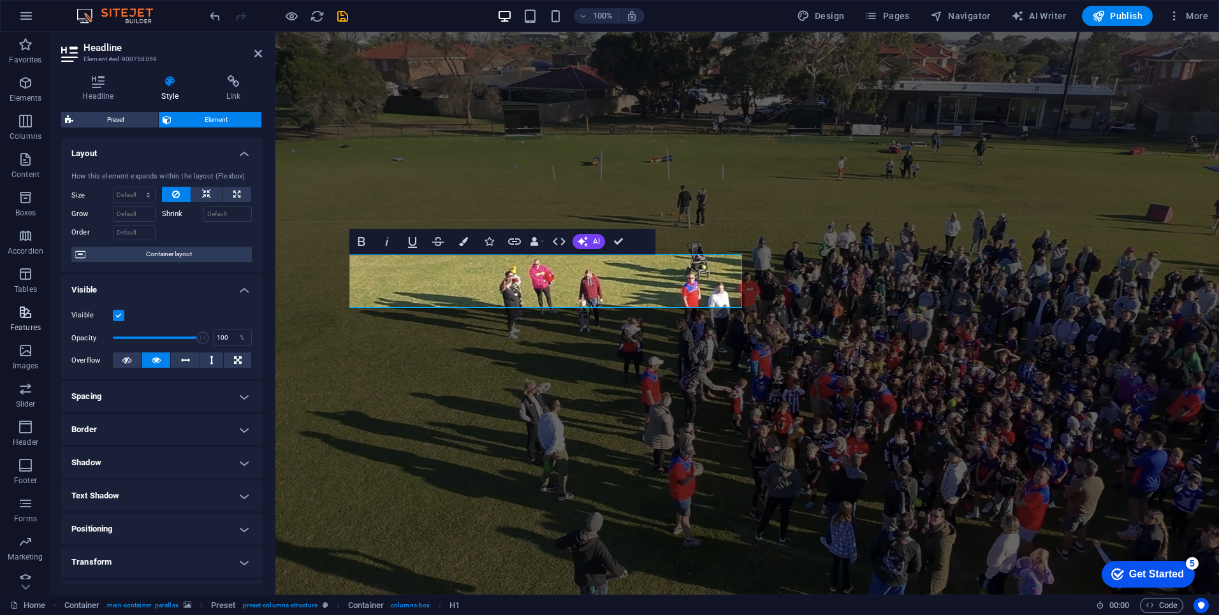
click at [32, 318] on icon "button" at bounding box center [25, 312] width 15 height 15
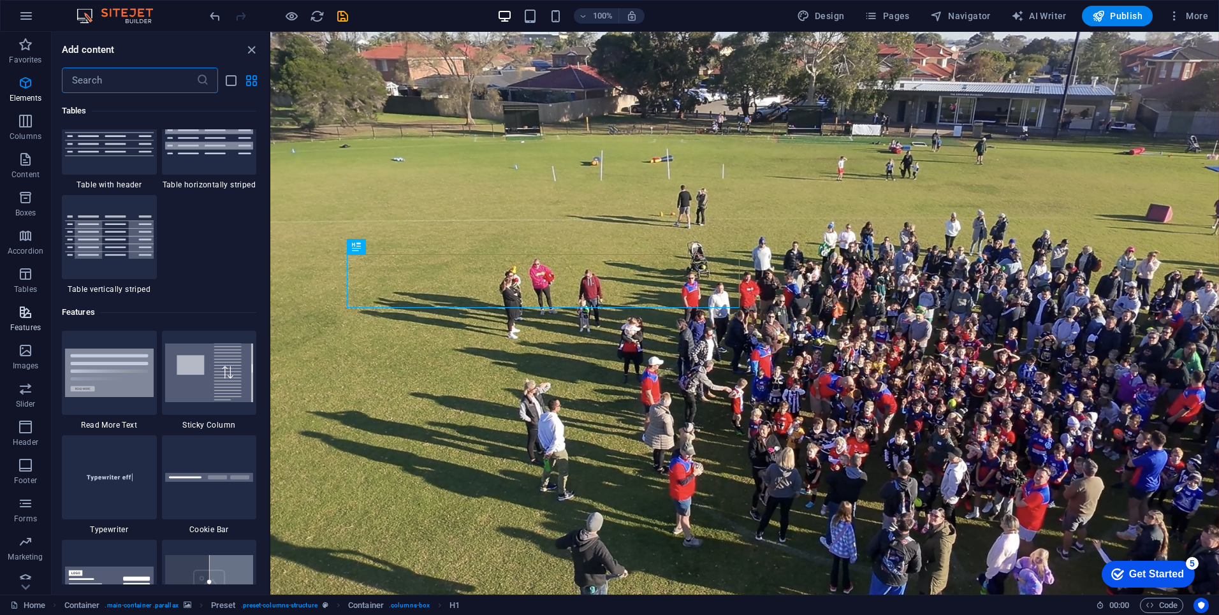
scroll to position [4971, 0]
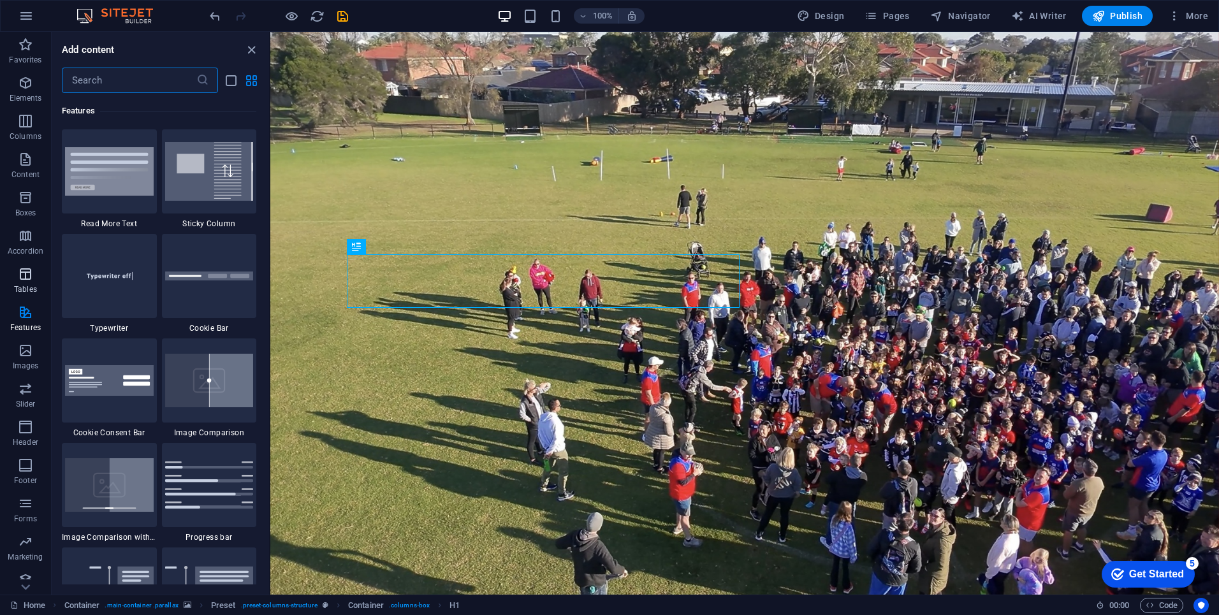
click at [35, 280] on span "Tables" at bounding box center [25, 282] width 51 height 31
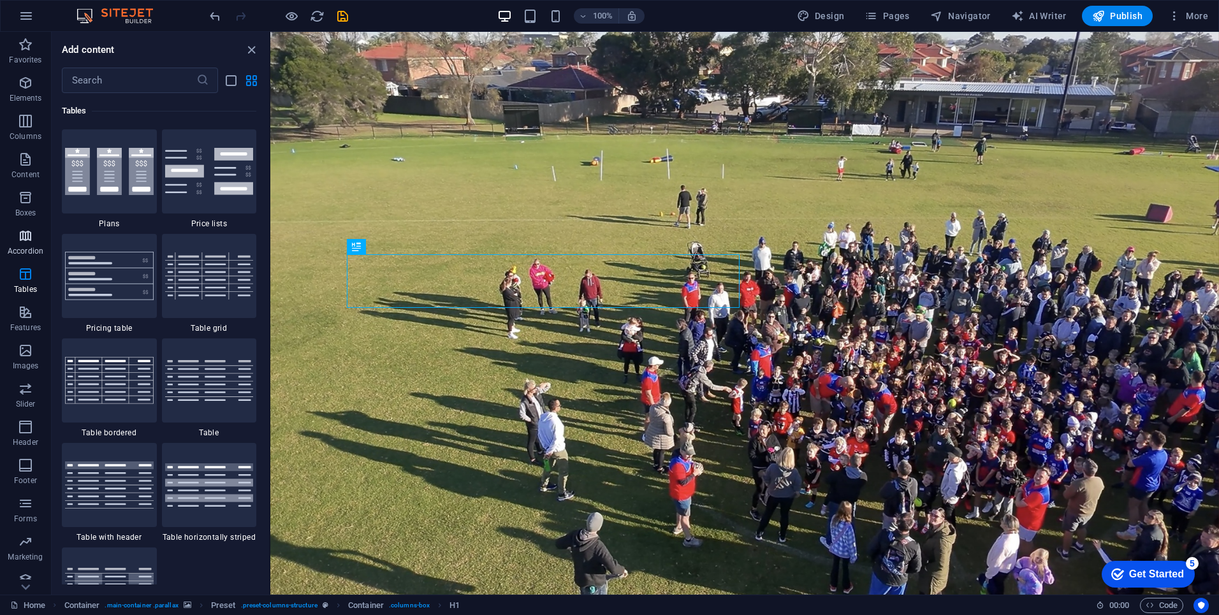
click at [27, 238] on icon "button" at bounding box center [25, 235] width 15 height 15
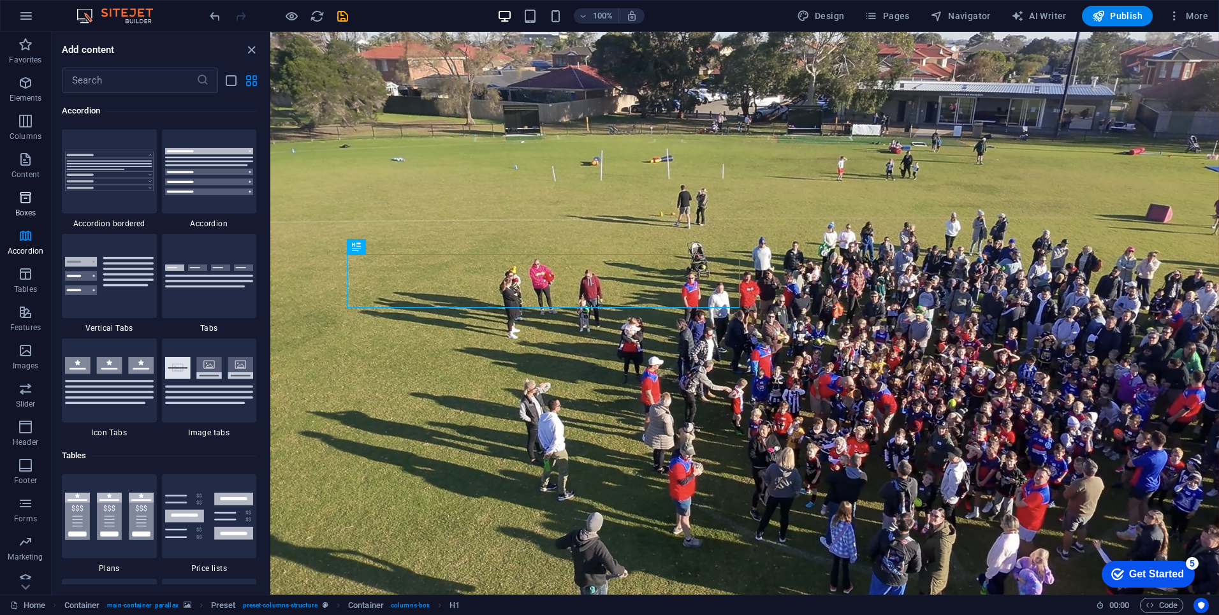
click at [25, 201] on icon "button" at bounding box center [25, 197] width 15 height 15
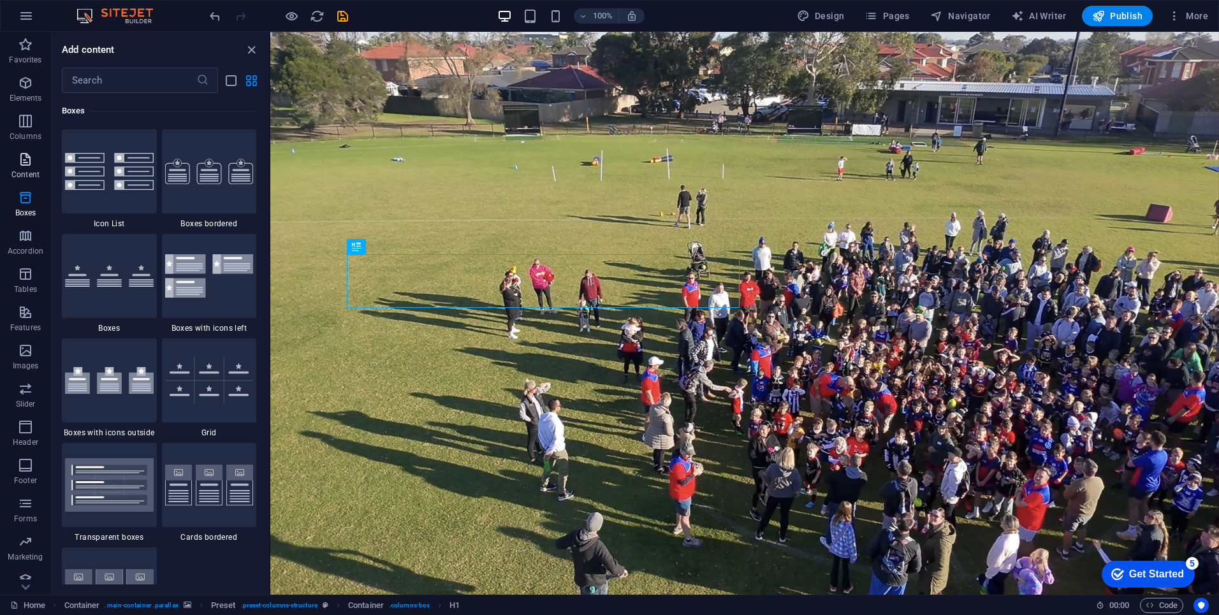
click at [25, 163] on icon "button" at bounding box center [25, 159] width 15 height 15
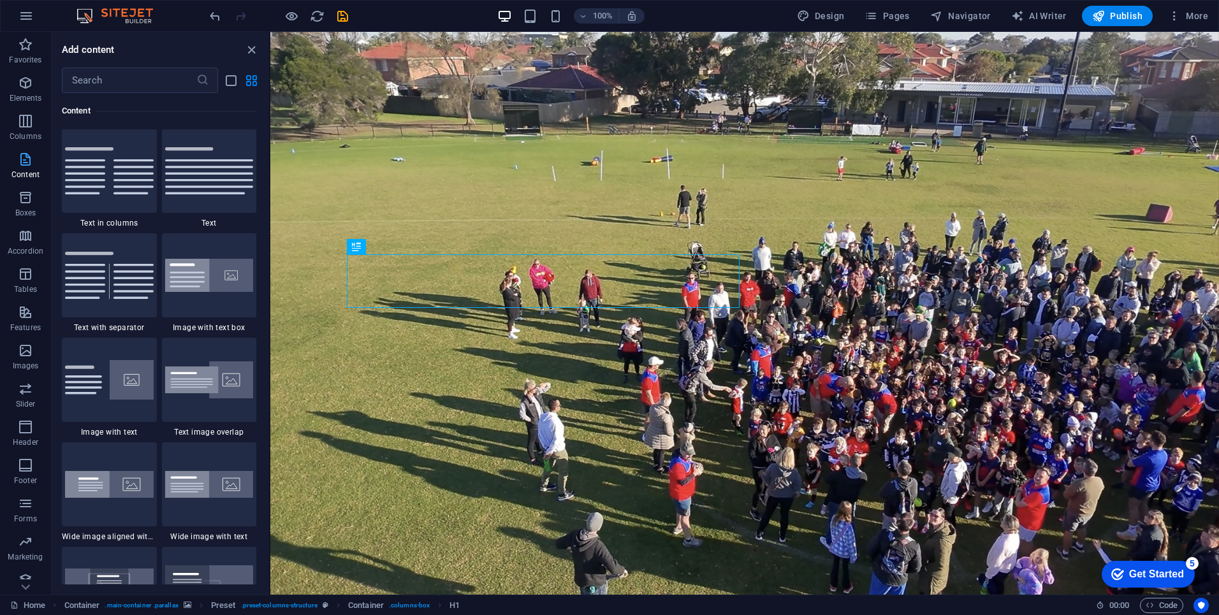
scroll to position [2231, 0]
click at [27, 110] on button "Columns" at bounding box center [25, 127] width 51 height 38
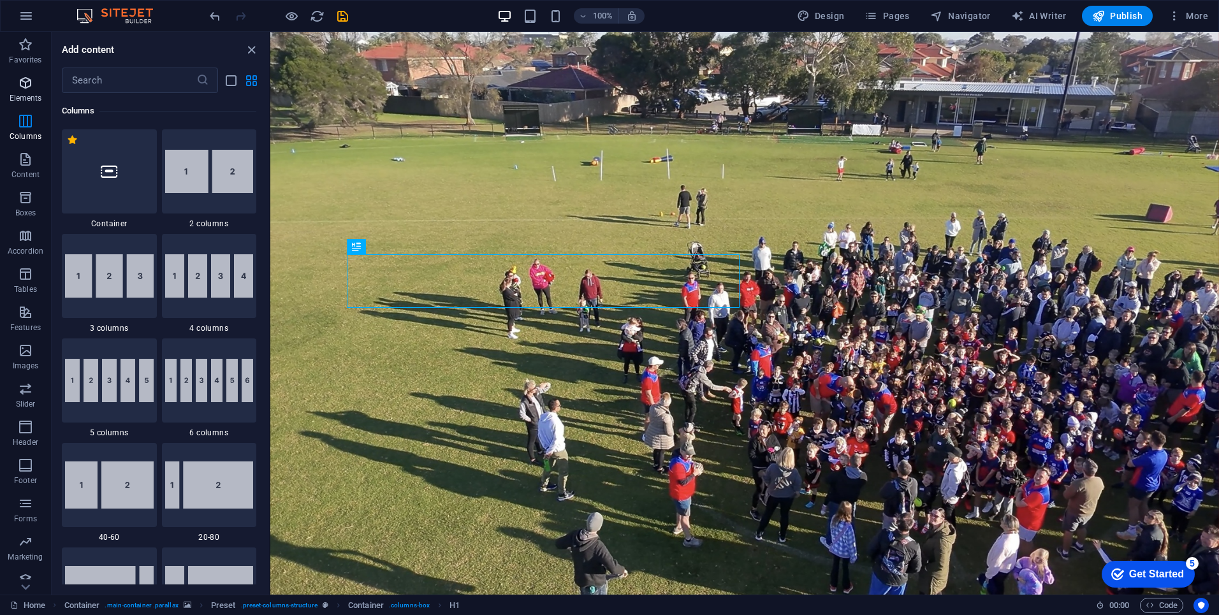
click at [31, 78] on icon "button" at bounding box center [25, 82] width 15 height 15
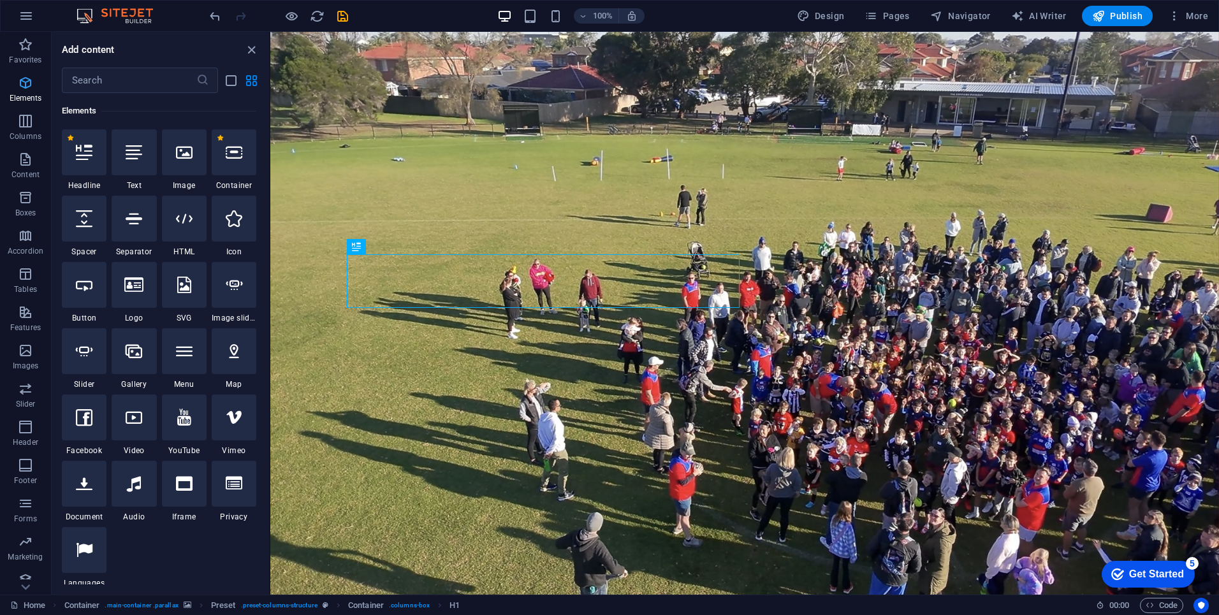
scroll to position [136, 0]
click at [31, 50] on icon "button" at bounding box center [25, 44] width 15 height 15
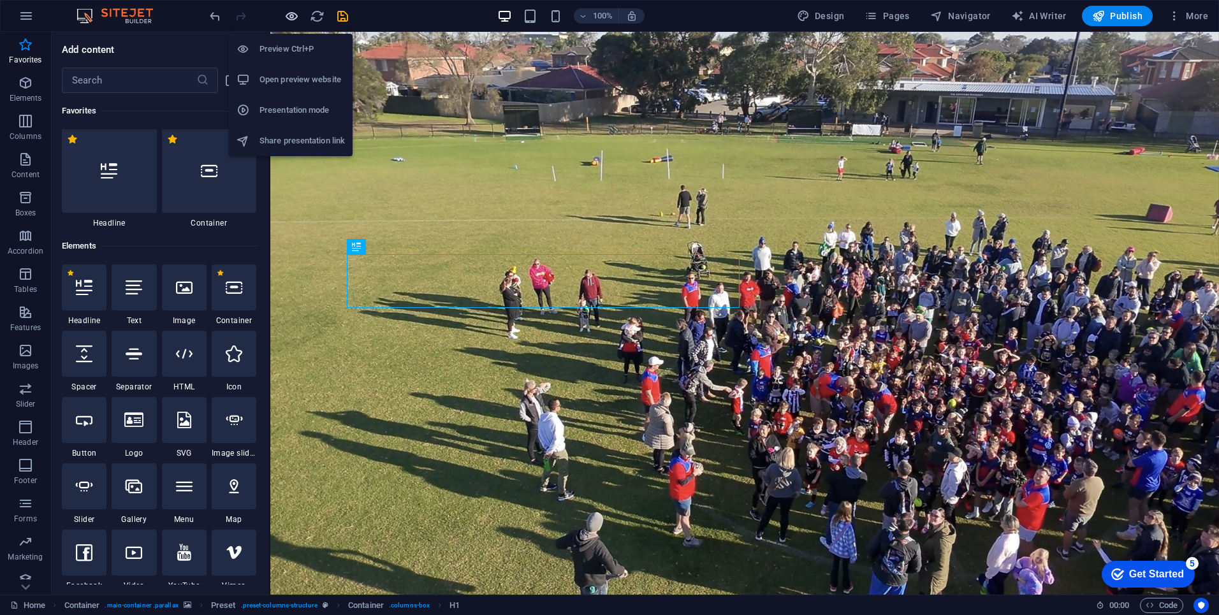
scroll to position [0, 0]
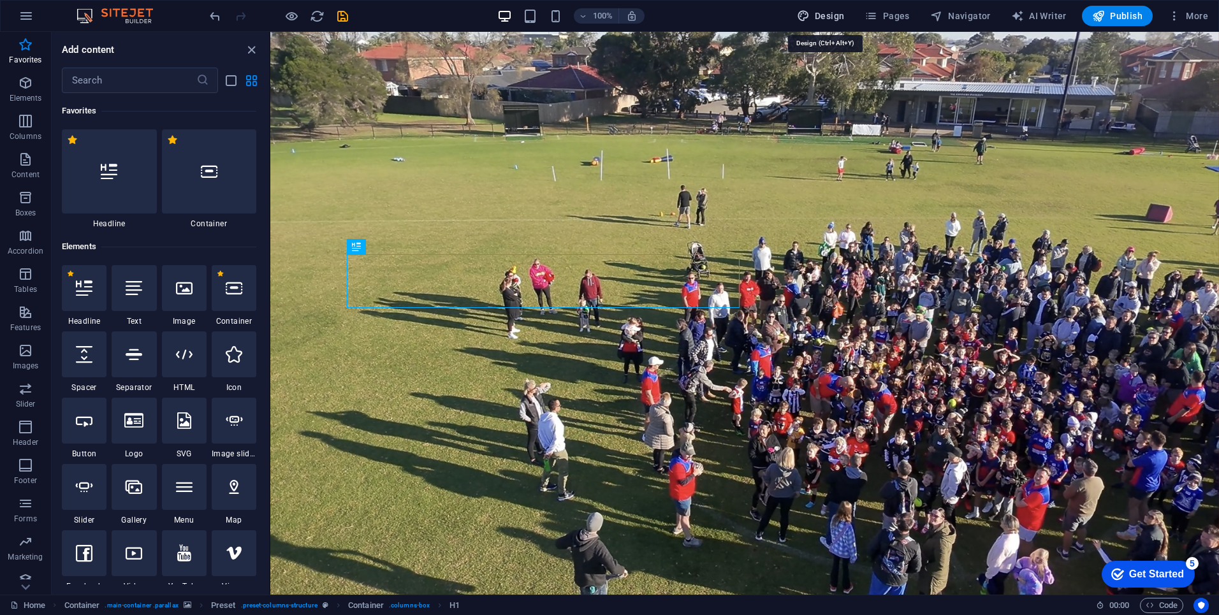
click at [822, 16] on span "Design" at bounding box center [821, 16] width 48 height 13
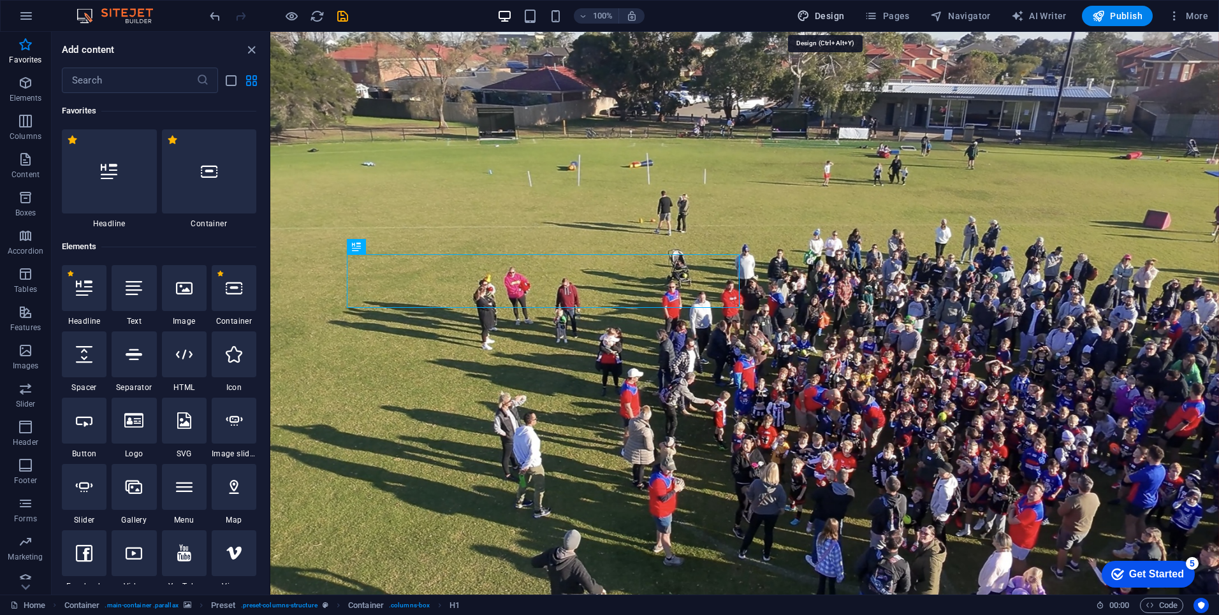
select select "rem"
select select "300"
select select "px"
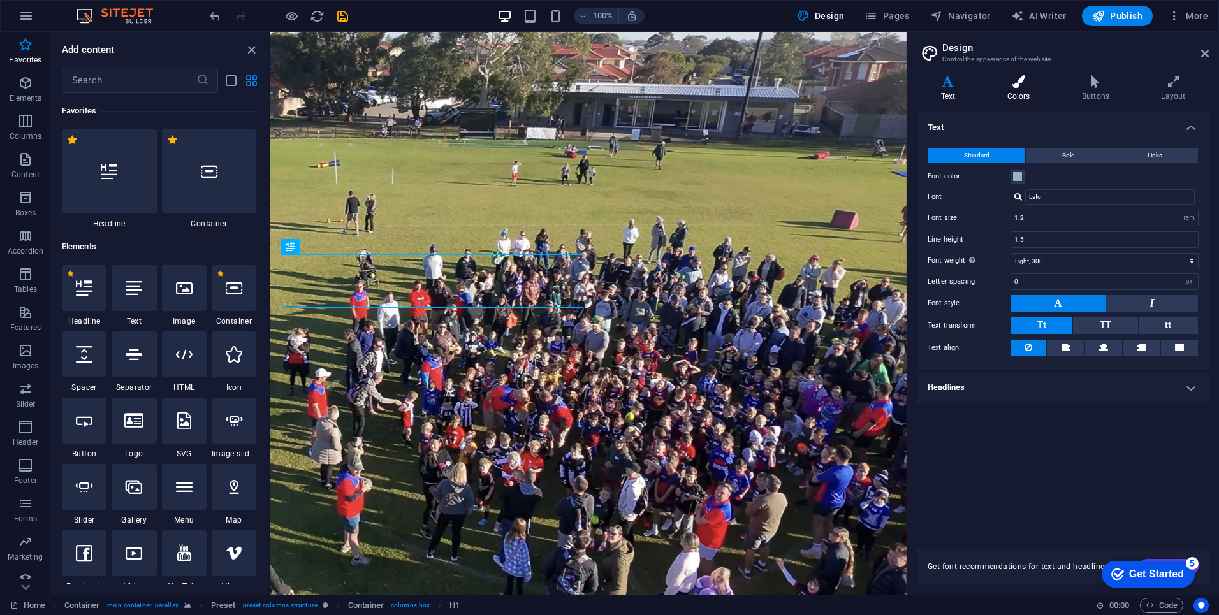
click at [1024, 85] on icon at bounding box center [1019, 81] width 70 height 13
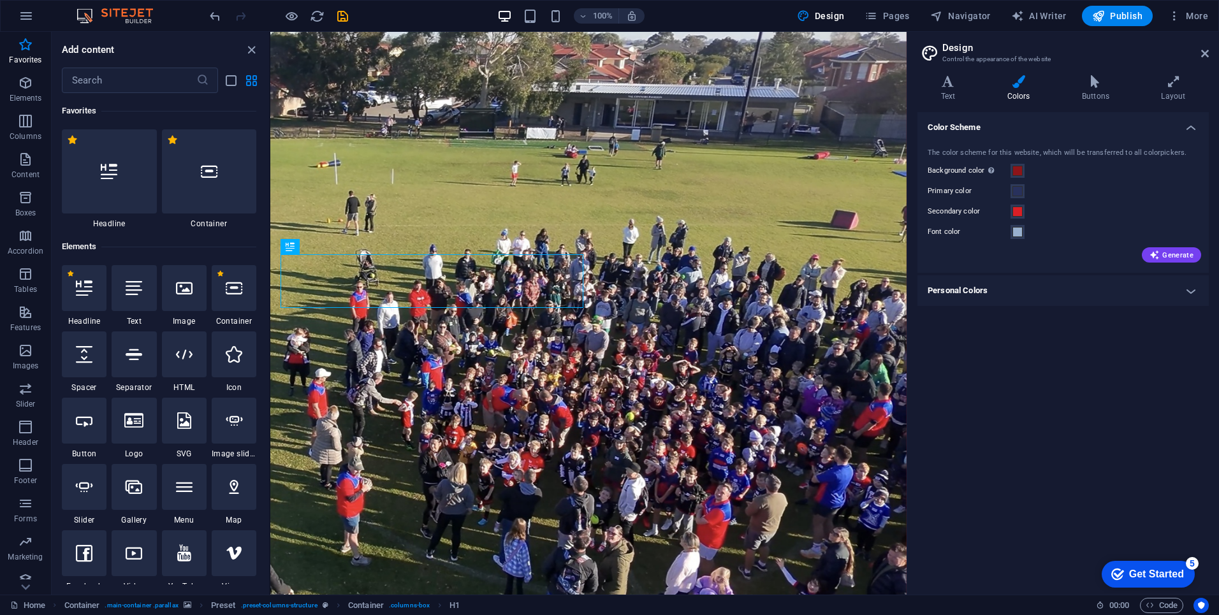
click at [1001, 298] on h4 "Personal Colors" at bounding box center [1063, 291] width 291 height 31
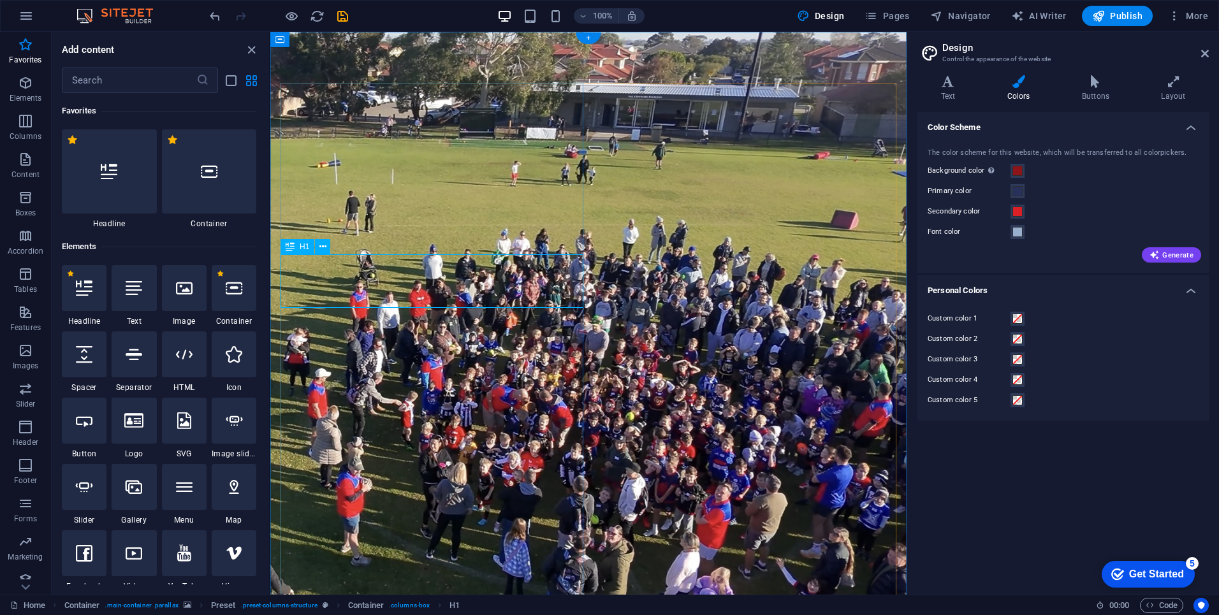
click at [952, 89] on h4 "Text" at bounding box center [951, 88] width 66 height 27
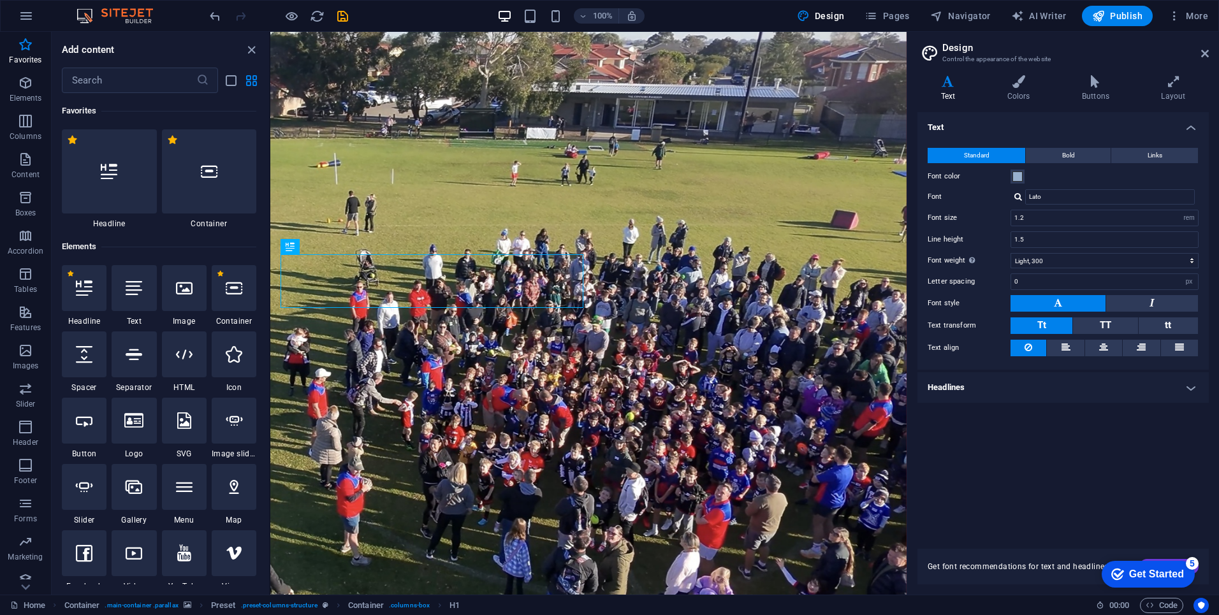
click at [977, 384] on h4 "Headlines" at bounding box center [1063, 387] width 291 height 31
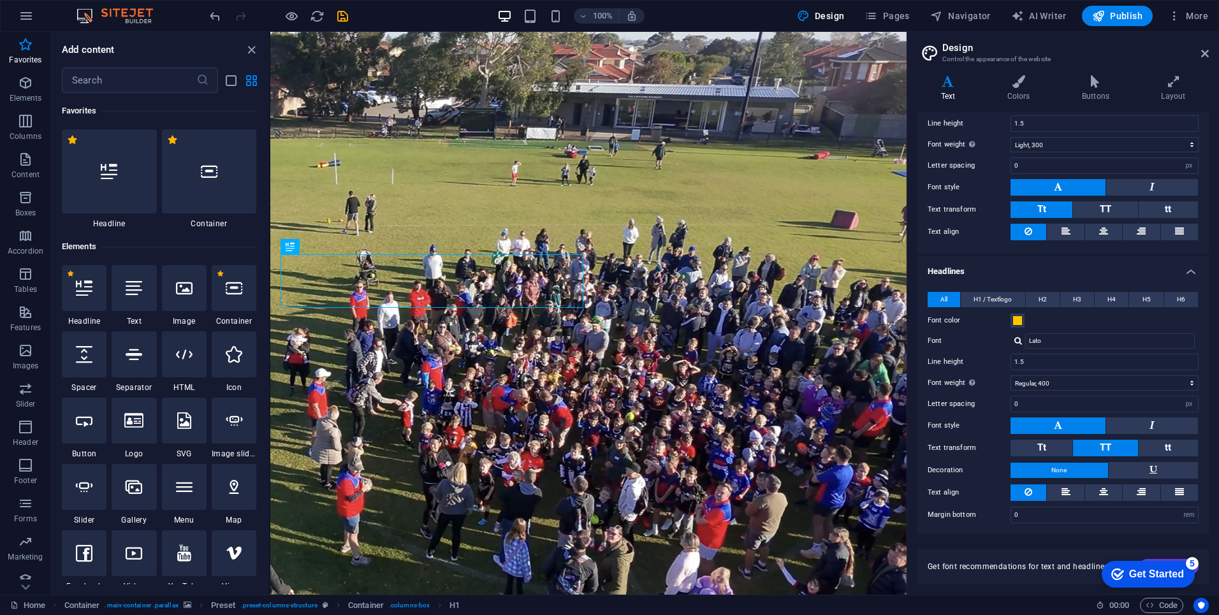
scroll to position [90, 0]
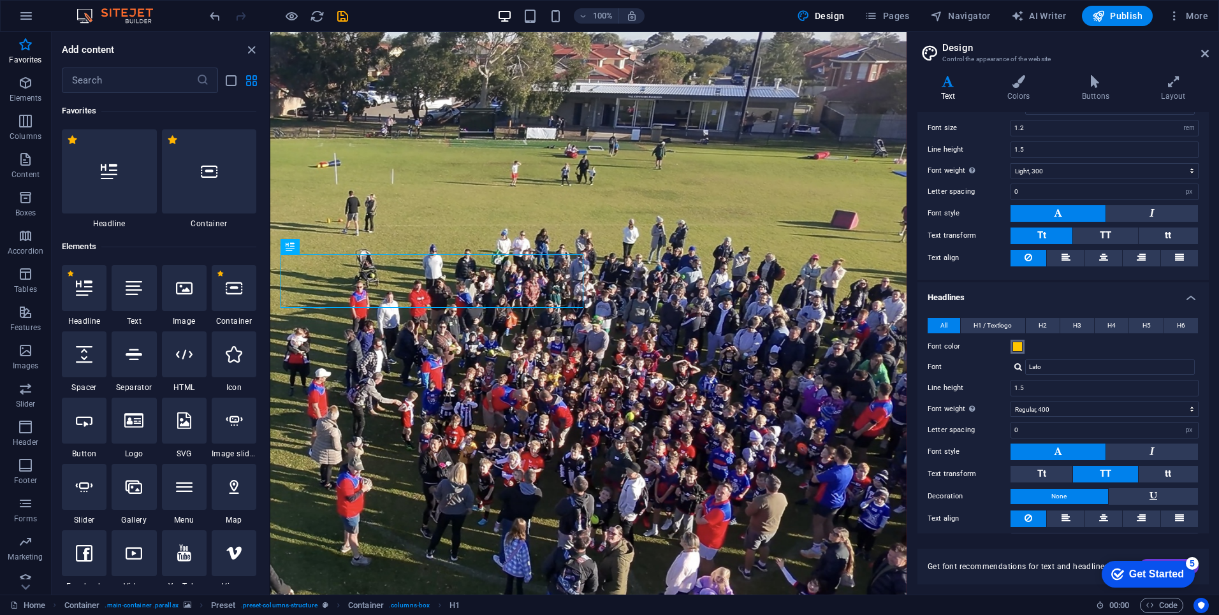
click at [1017, 346] on span at bounding box center [1018, 347] width 10 height 10
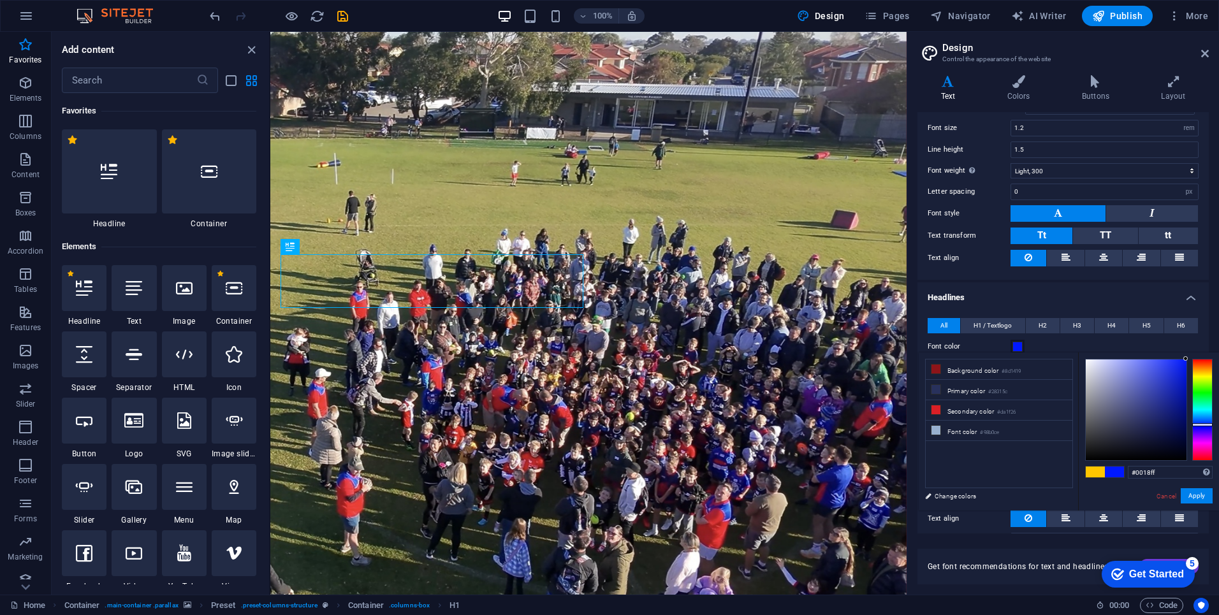
drag, startPoint x: 1205, startPoint y: 436, endPoint x: 1205, endPoint y: 424, distance: 11.5
click at [1205, 424] on div at bounding box center [1203, 410] width 20 height 102
click at [977, 413] on li "Secondary color #da1f26" at bounding box center [999, 410] width 147 height 20
type input "#da1f26"
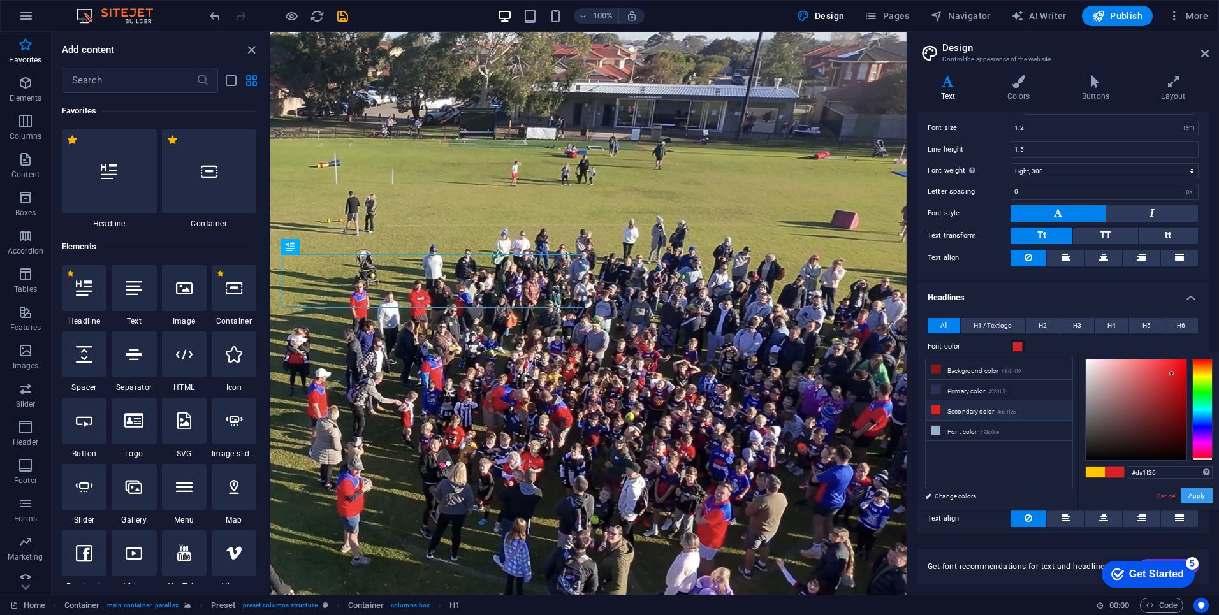
click at [1205, 495] on button "Apply" at bounding box center [1197, 496] width 32 height 15
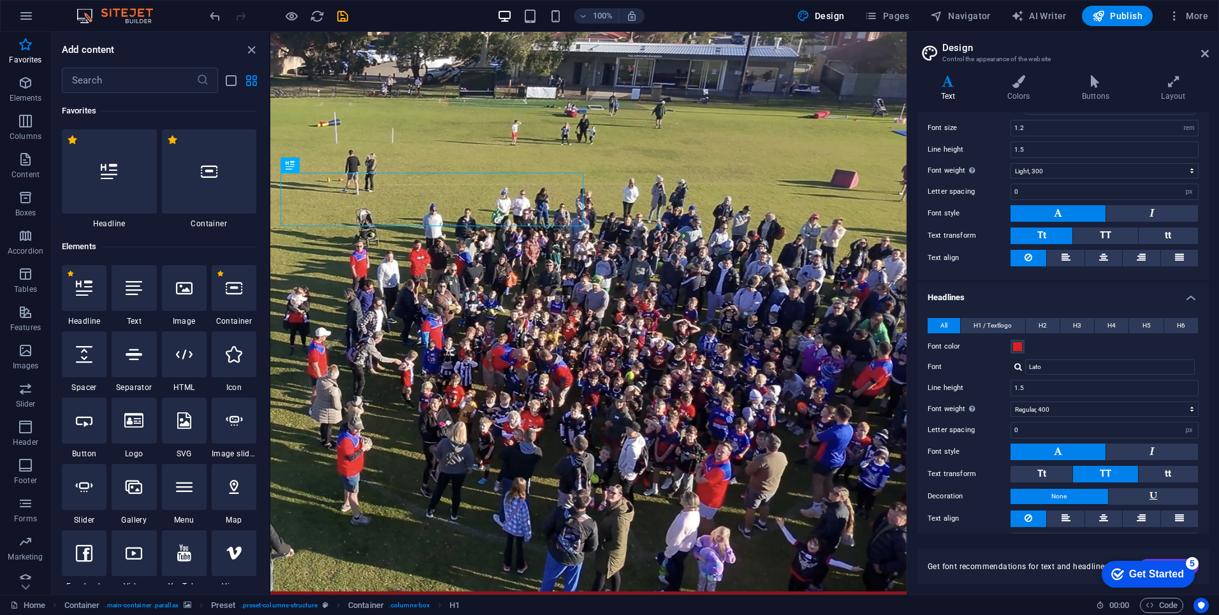
scroll to position [0, 0]
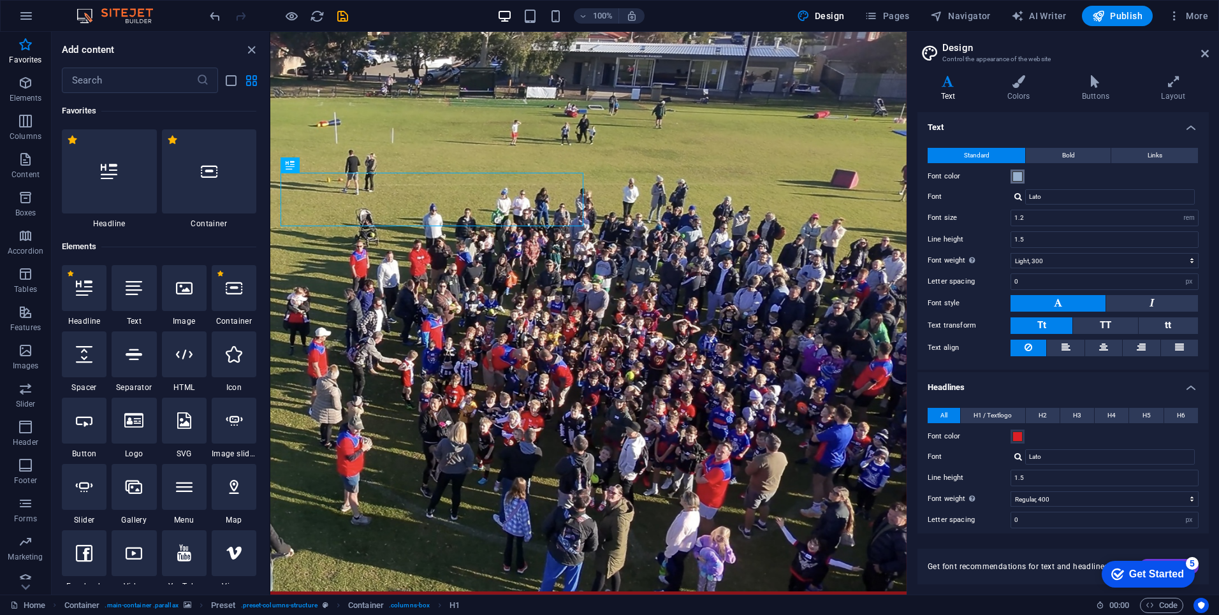
click at [1015, 177] on span at bounding box center [1018, 177] width 10 height 10
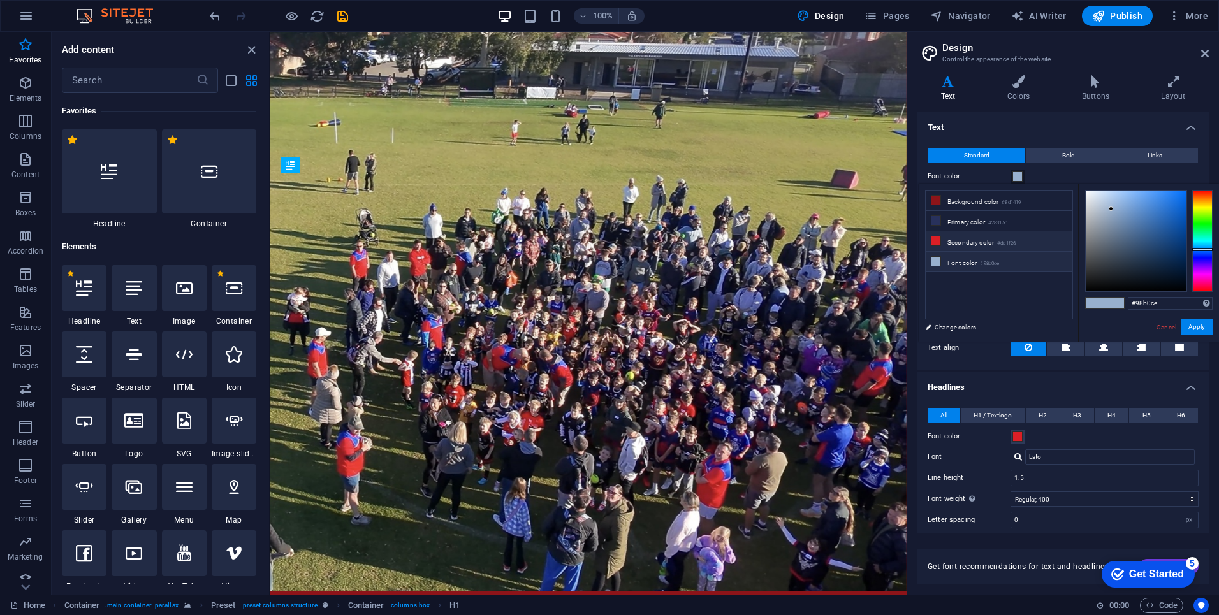
click at [971, 242] on li "Secondary color #da1f26" at bounding box center [999, 241] width 147 height 20
type input "#da1f26"
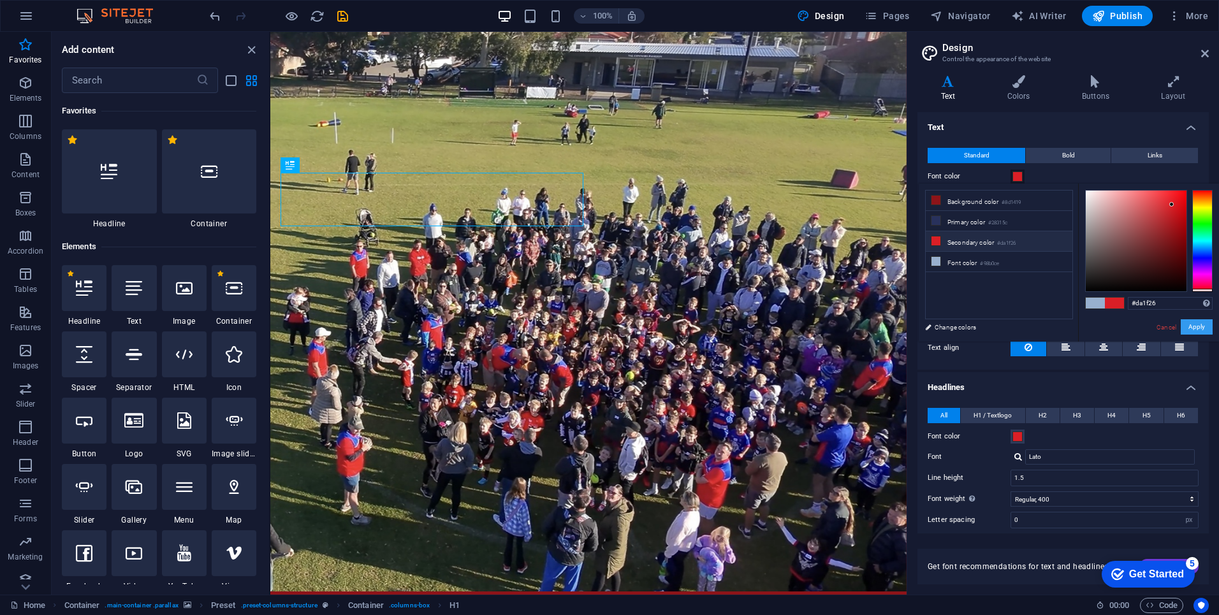
click at [1197, 327] on button "Apply" at bounding box center [1197, 327] width 32 height 15
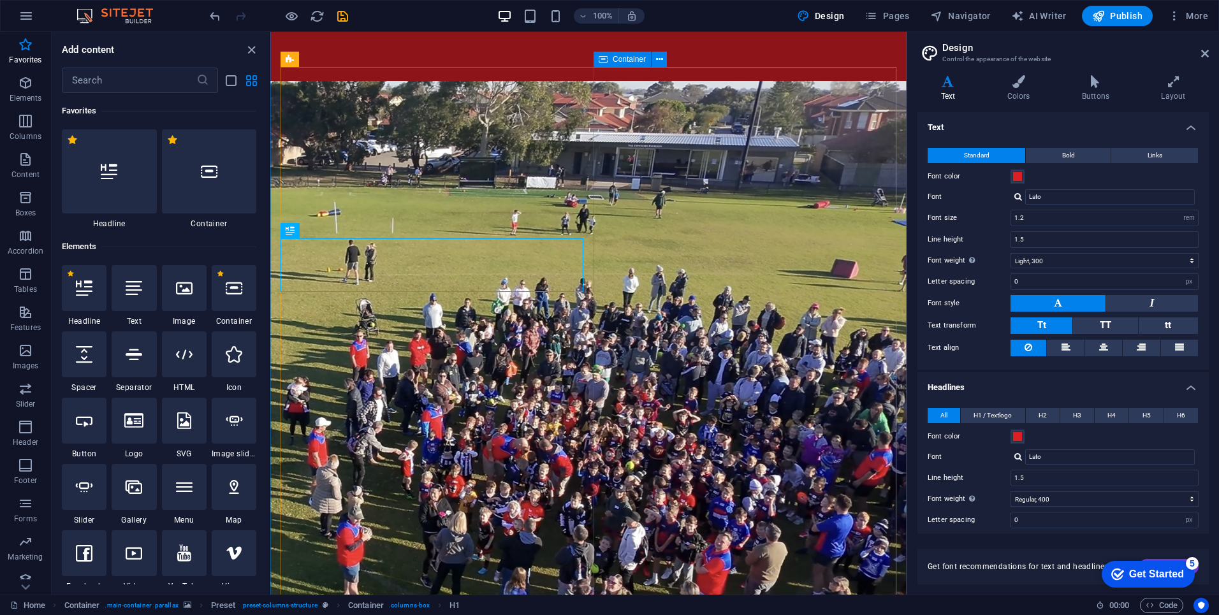
scroll to position [113, 0]
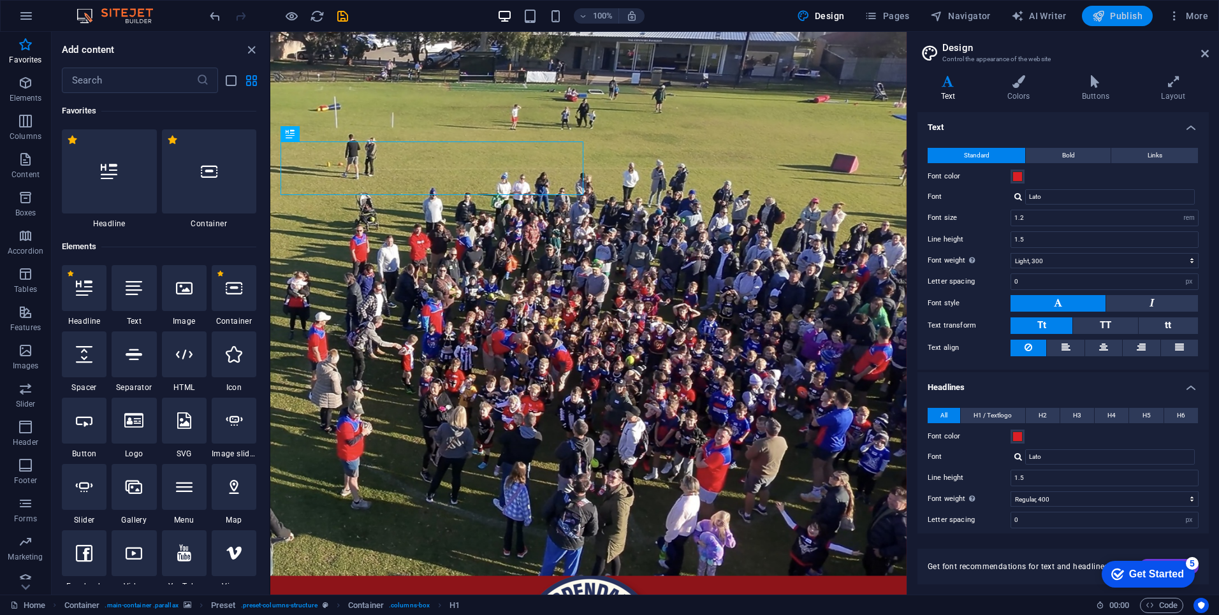
click at [1137, 16] on span "Publish" at bounding box center [1117, 16] width 50 height 13
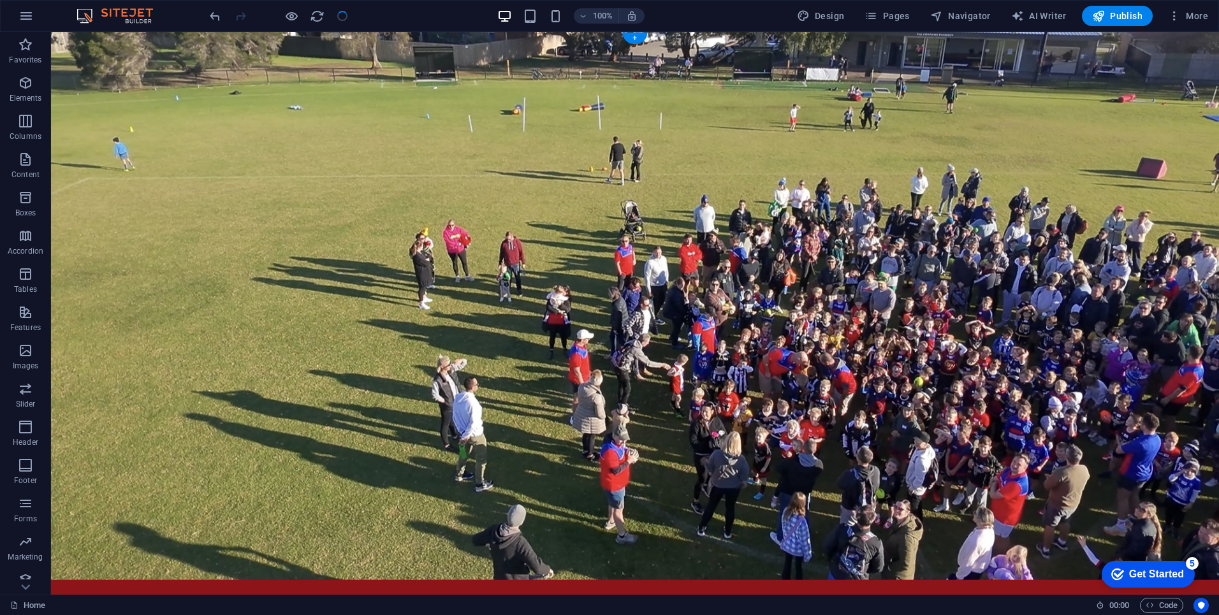
scroll to position [0, 0]
